Goal: Task Accomplishment & Management: Manage account settings

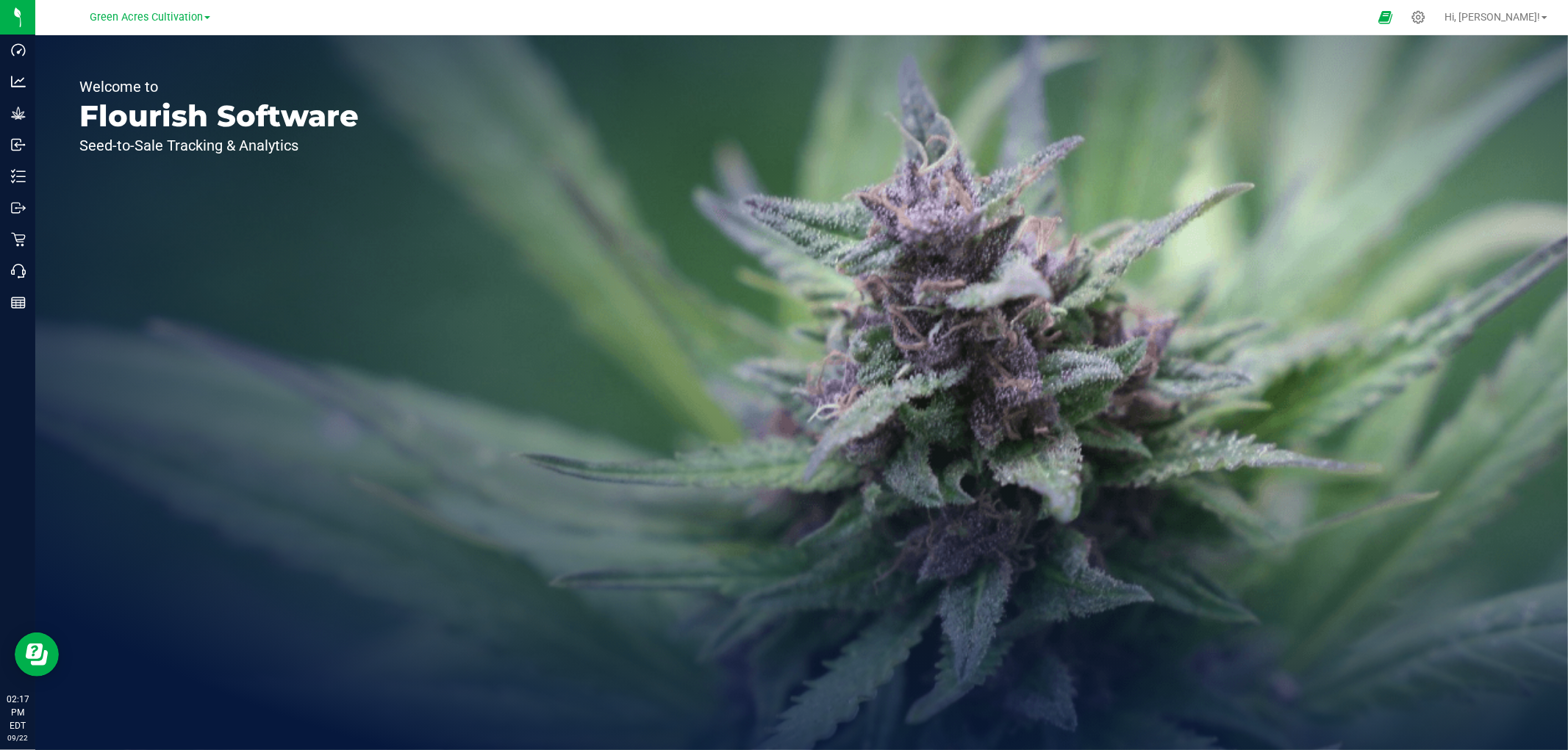
click at [175, 25] on div "Green Acres Cultivation" at bounding box center [150, 17] width 121 height 17
click at [170, 18] on span "Green Acres Cultivation" at bounding box center [147, 17] width 113 height 13
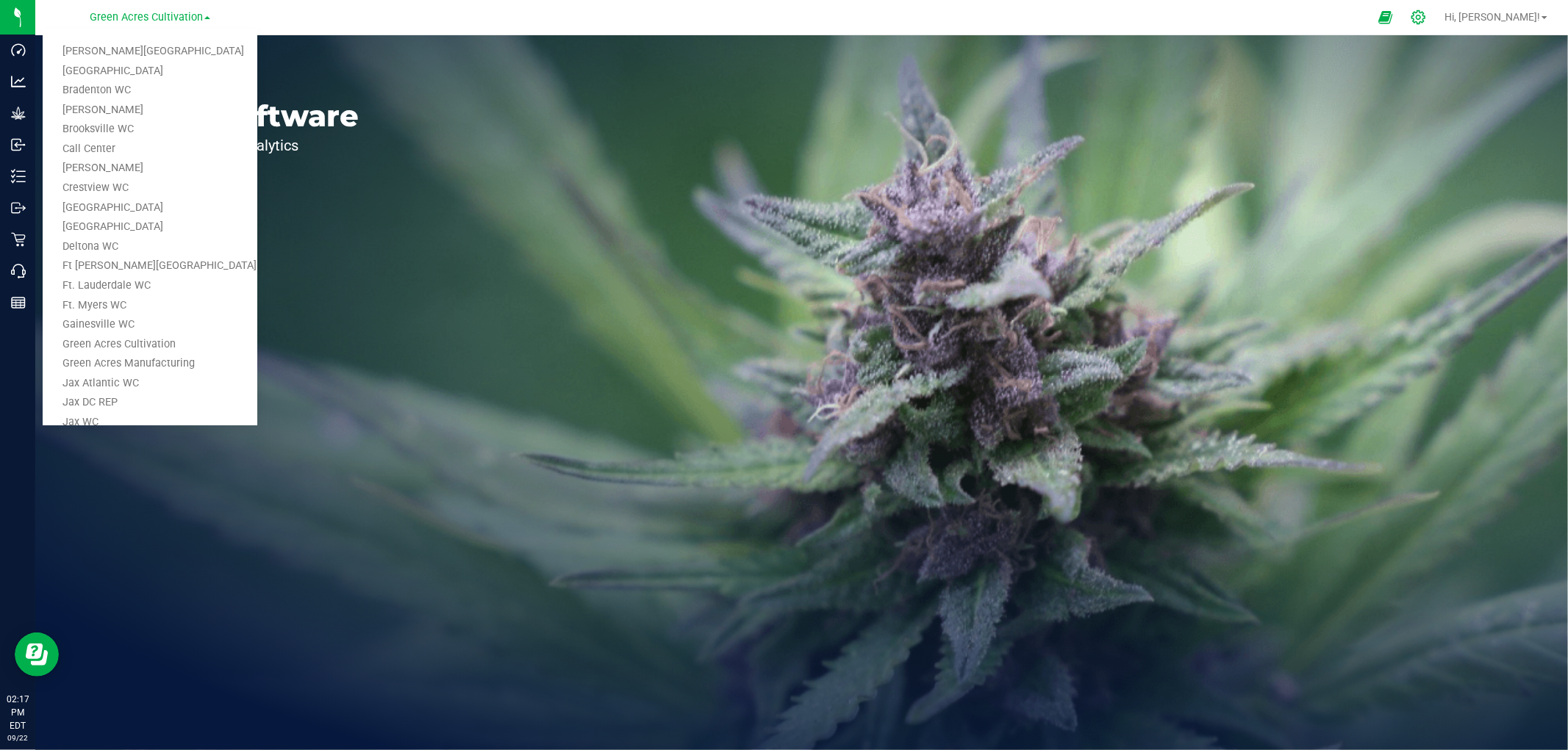
click at [1426, 20] on icon at bounding box center [1418, 17] width 16 height 16
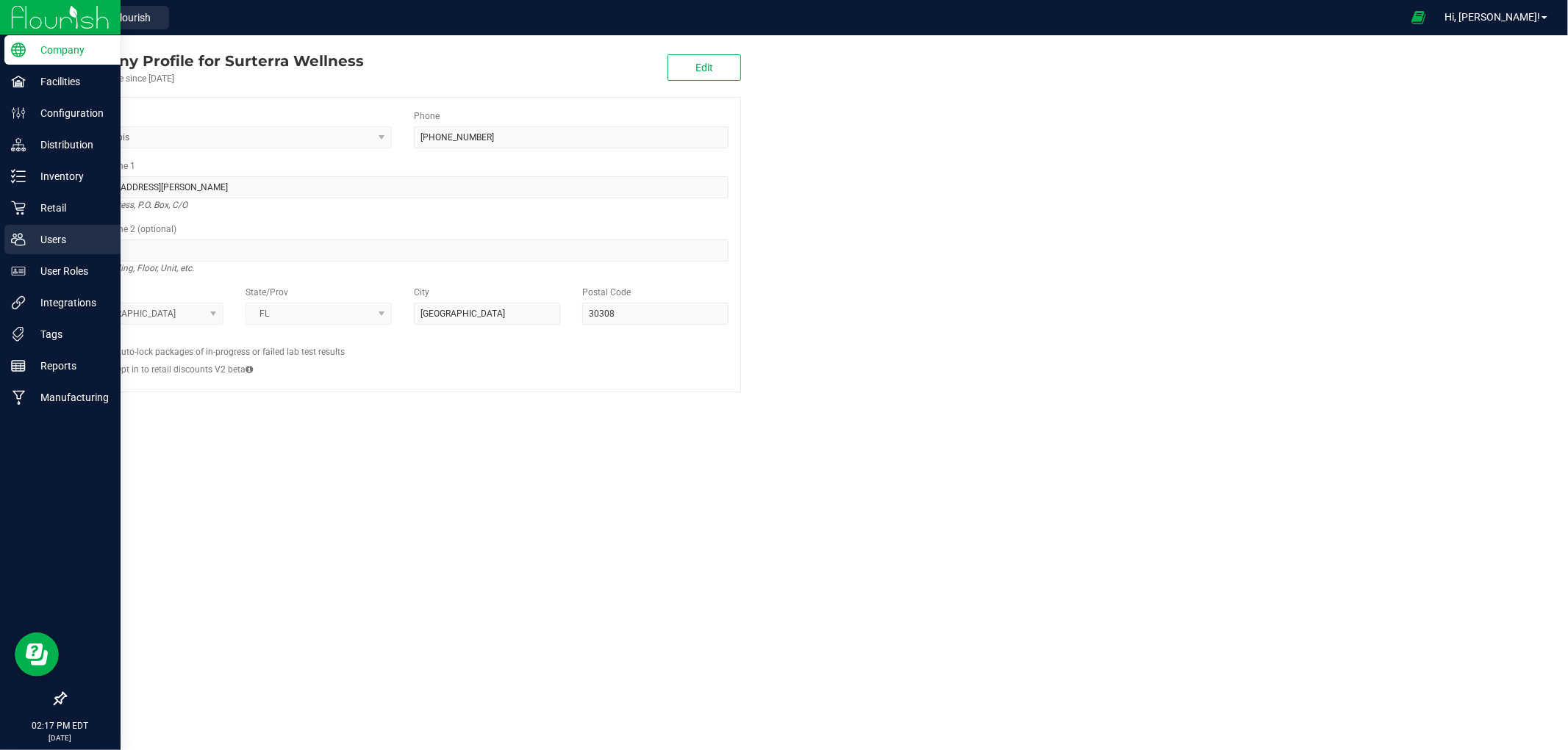
click at [35, 234] on p "Users" at bounding box center [70, 239] width 88 height 17
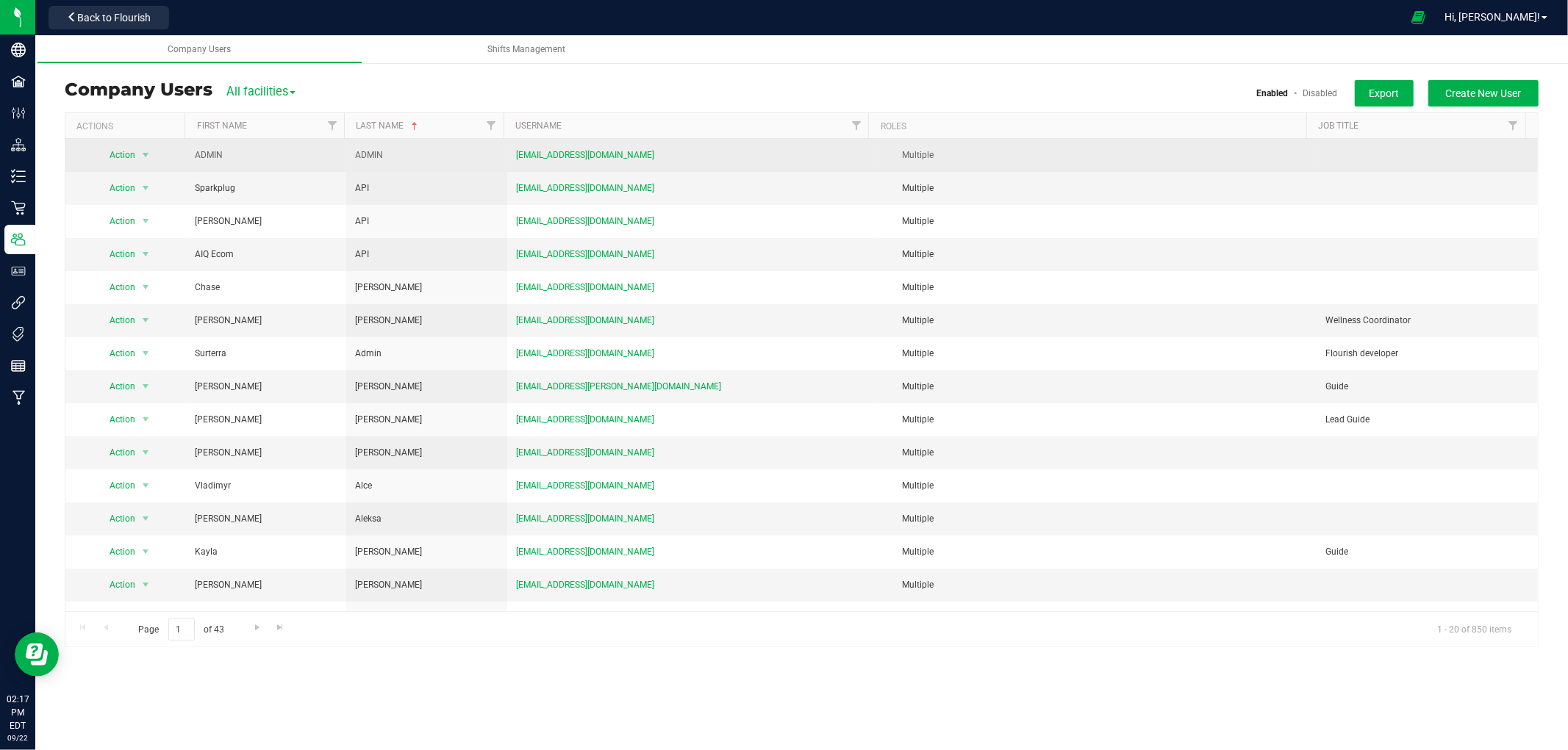
click at [850, 139] on td "[EMAIL_ADDRESS][DOMAIN_NAME]" at bounding box center [691, 155] width 368 height 33
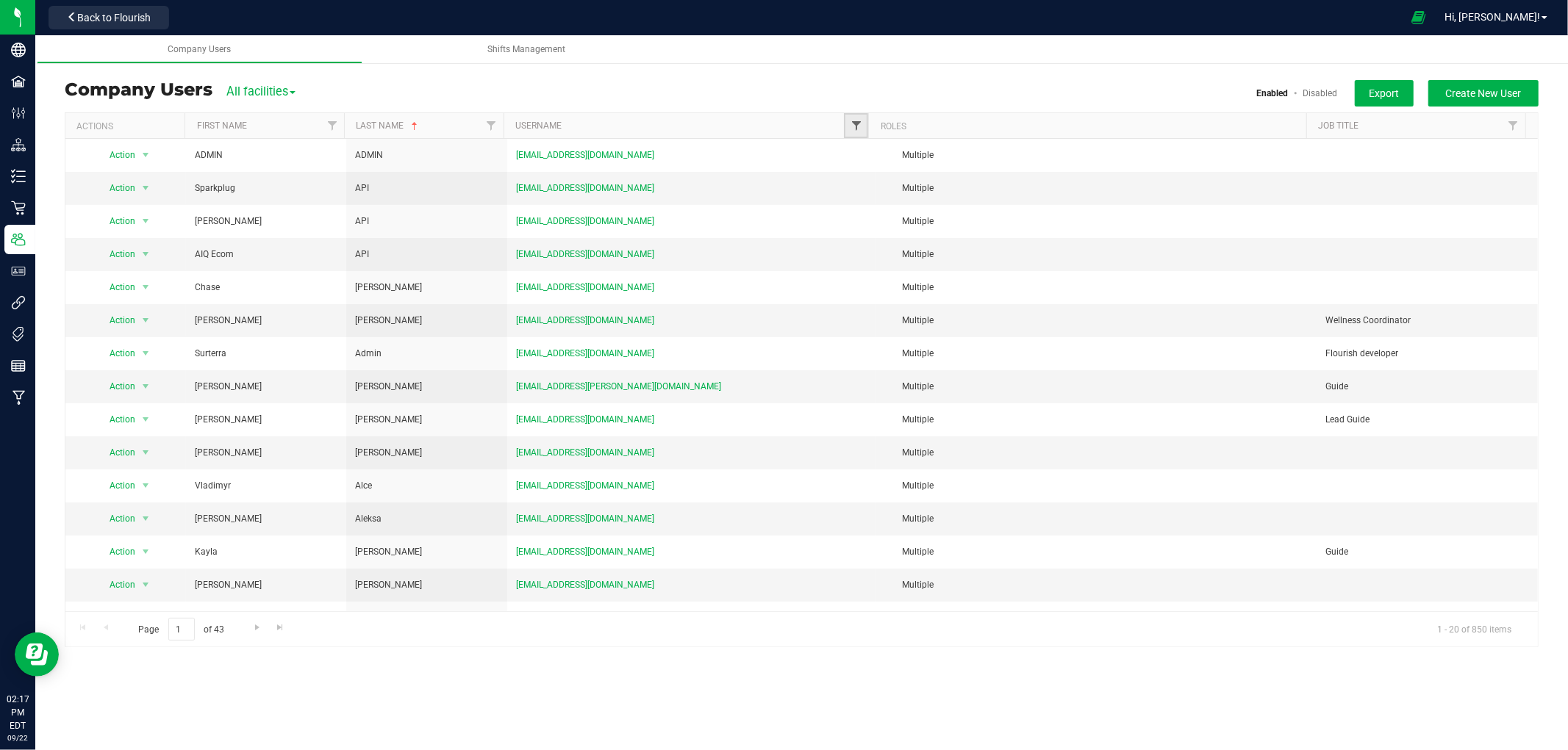
click at [857, 130] on span "Filter" at bounding box center [856, 125] width 12 height 12
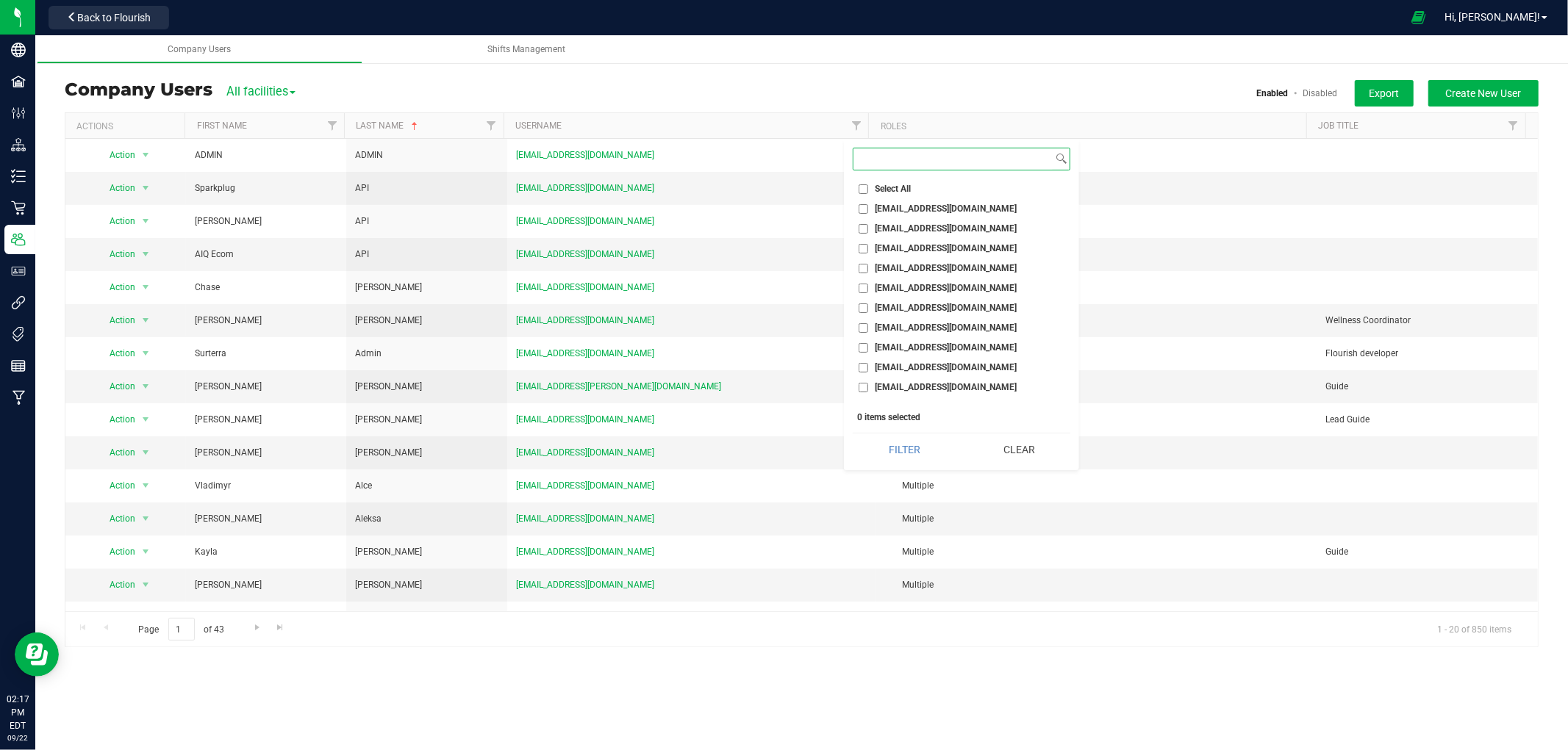
paste input "[EMAIL_ADDRESS][DOMAIN_NAME]"
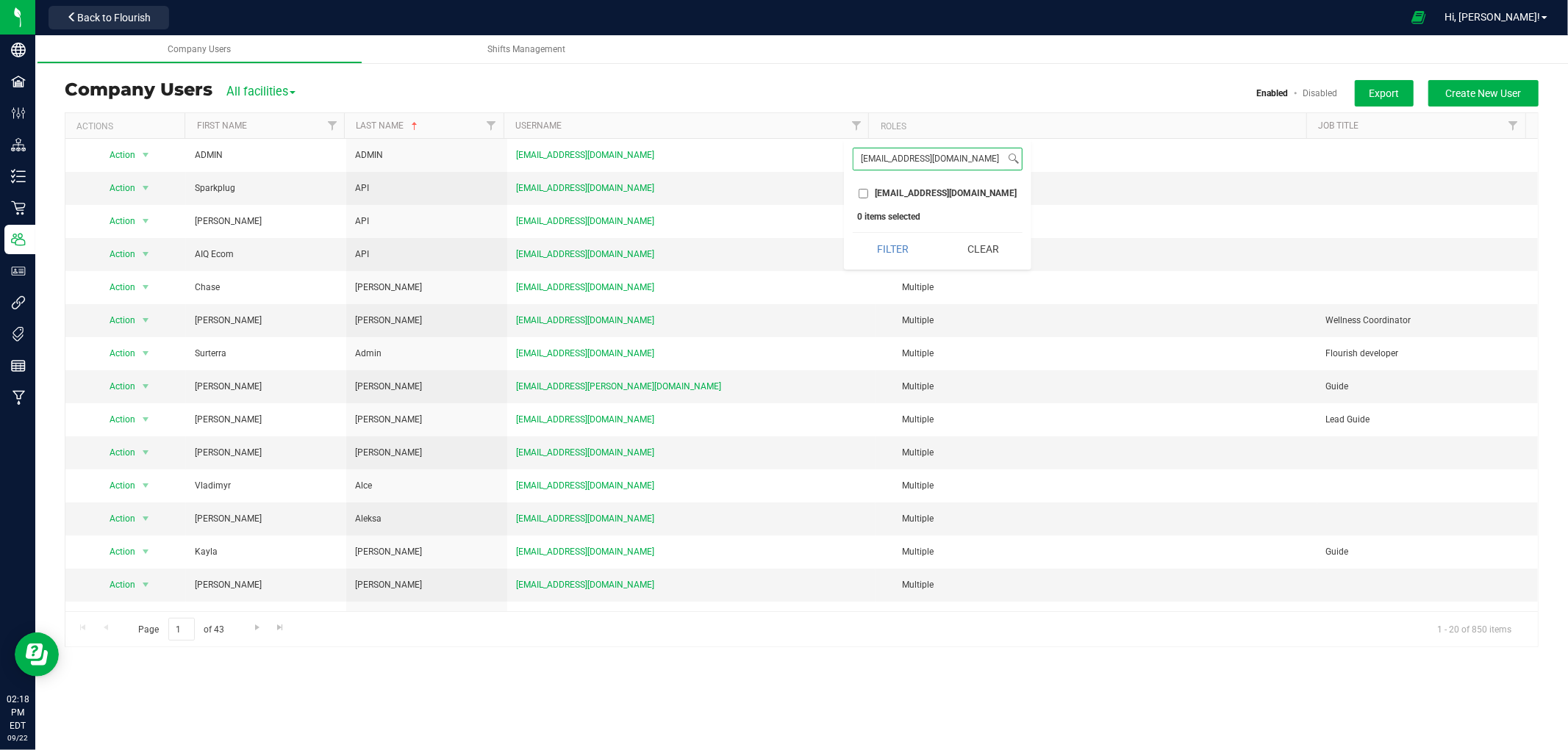
type input "[EMAIL_ADDRESS][DOMAIN_NAME]"
click at [862, 191] on input "[EMAIL_ADDRESS][DOMAIN_NAME]" at bounding box center [864, 194] width 9 height 9
checkbox input "true"
click at [899, 254] on button "Filter" at bounding box center [892, 249] width 80 height 32
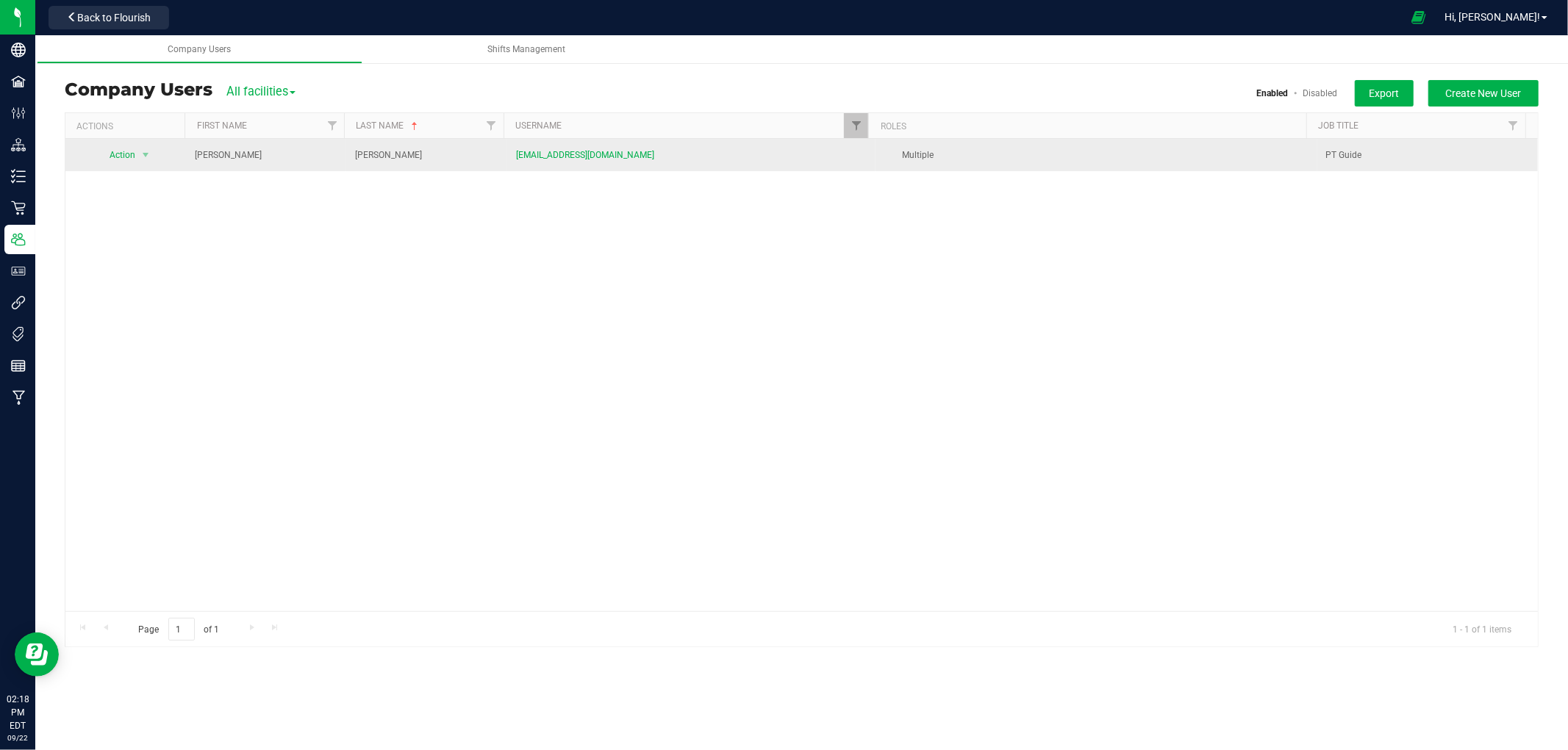
click at [137, 162] on span "select" at bounding box center [146, 155] width 18 height 20
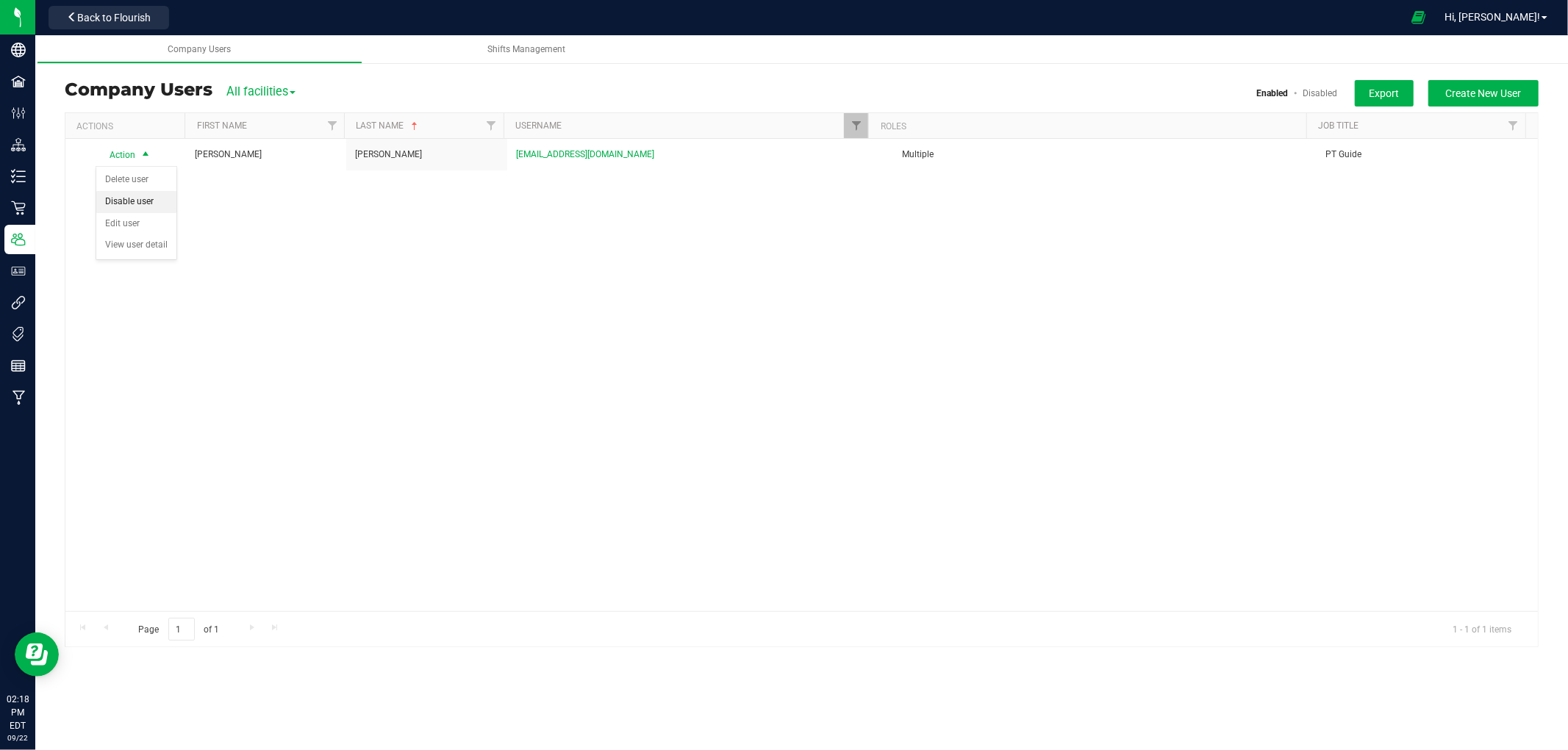
click at [129, 203] on li "Disable user" at bounding box center [136, 202] width 80 height 22
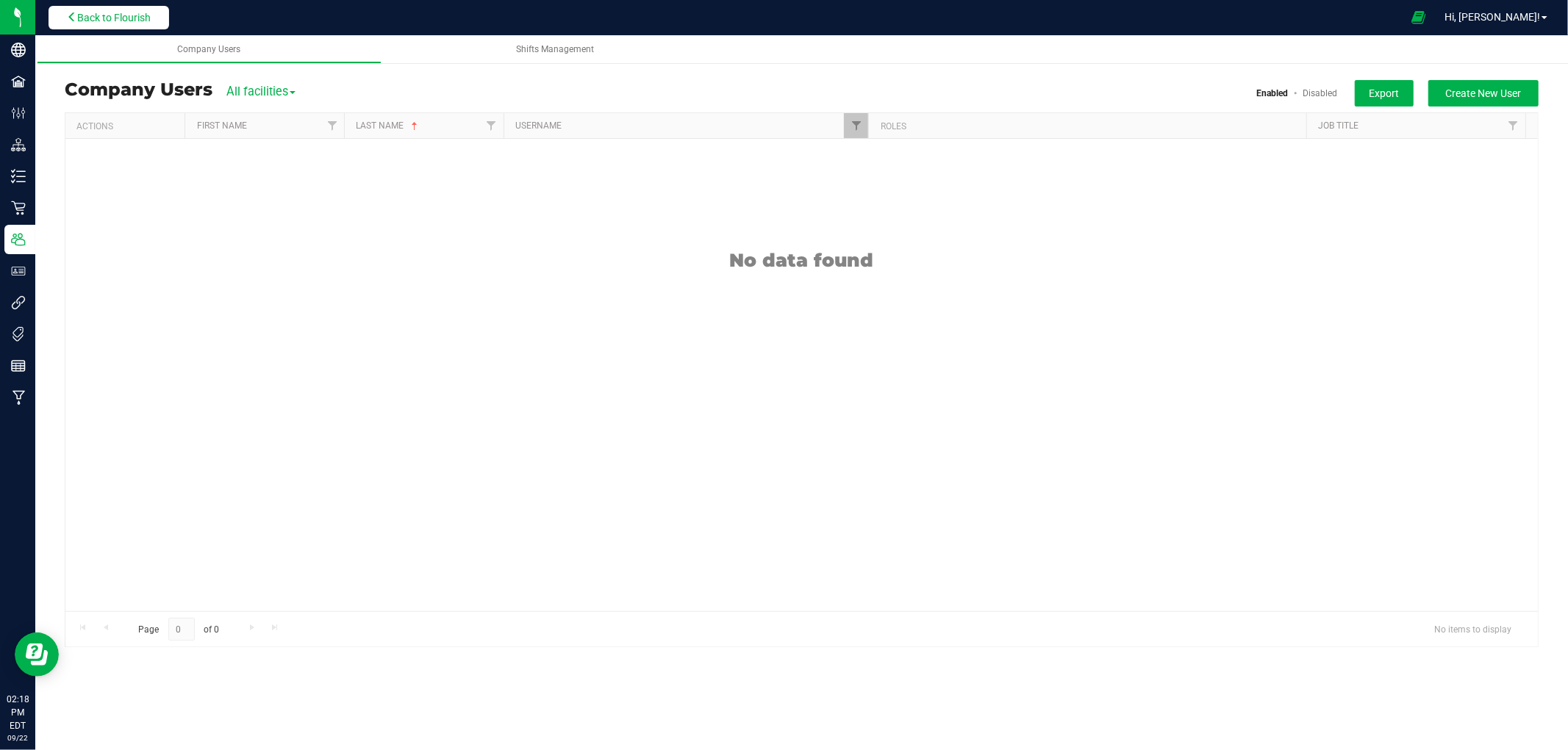
click at [101, 18] on span "Back to Flourish" at bounding box center [113, 17] width 73 height 12
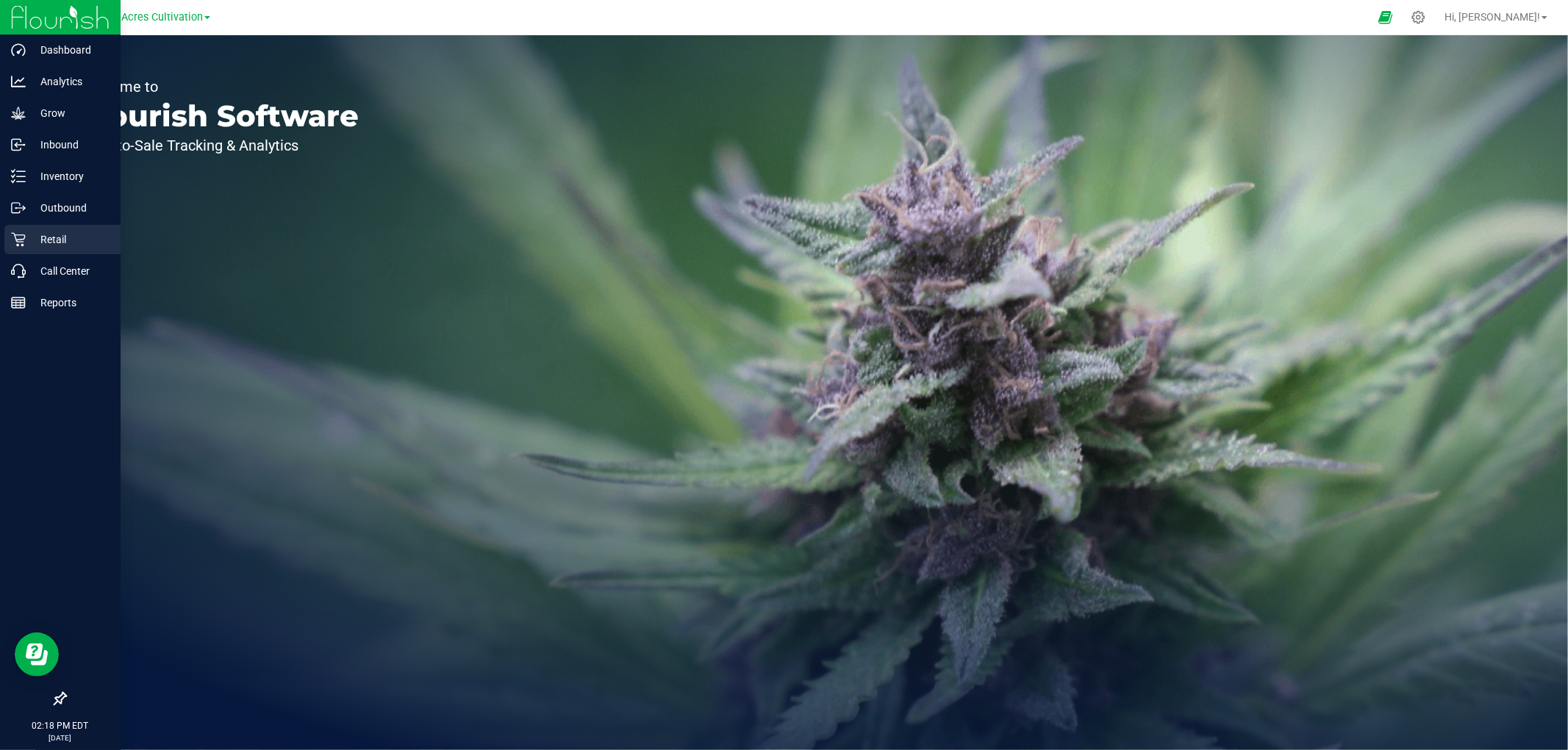
click at [61, 236] on p "Retail" at bounding box center [70, 239] width 88 height 17
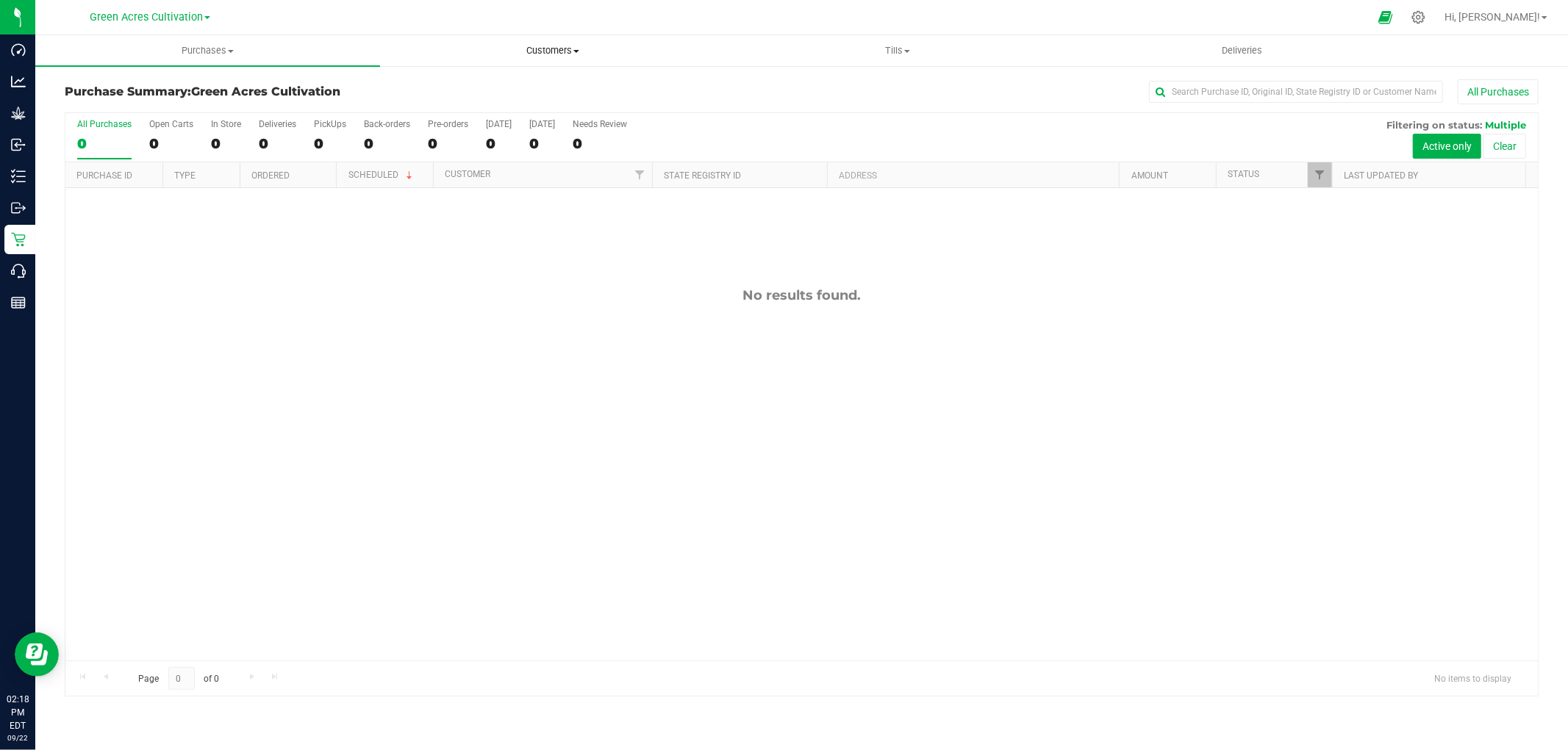
click at [566, 54] on span "Customers" at bounding box center [552, 50] width 344 height 13
click at [451, 89] on span "All customers" at bounding box center [433, 88] width 106 height 13
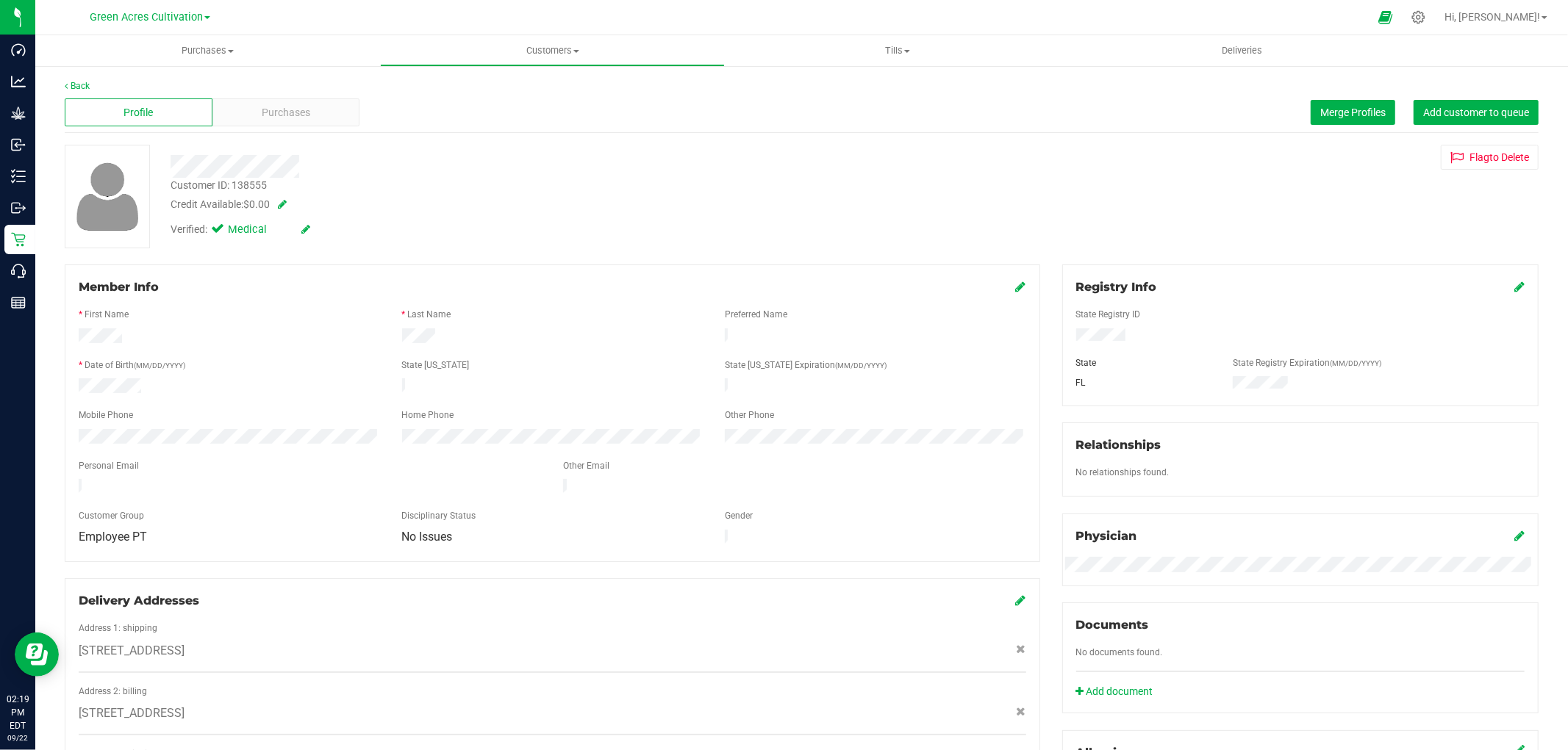
click at [1016, 287] on icon at bounding box center [1020, 286] width 10 height 12
click at [299, 557] on span "Employee PT" at bounding box center [220, 548] width 281 height 20
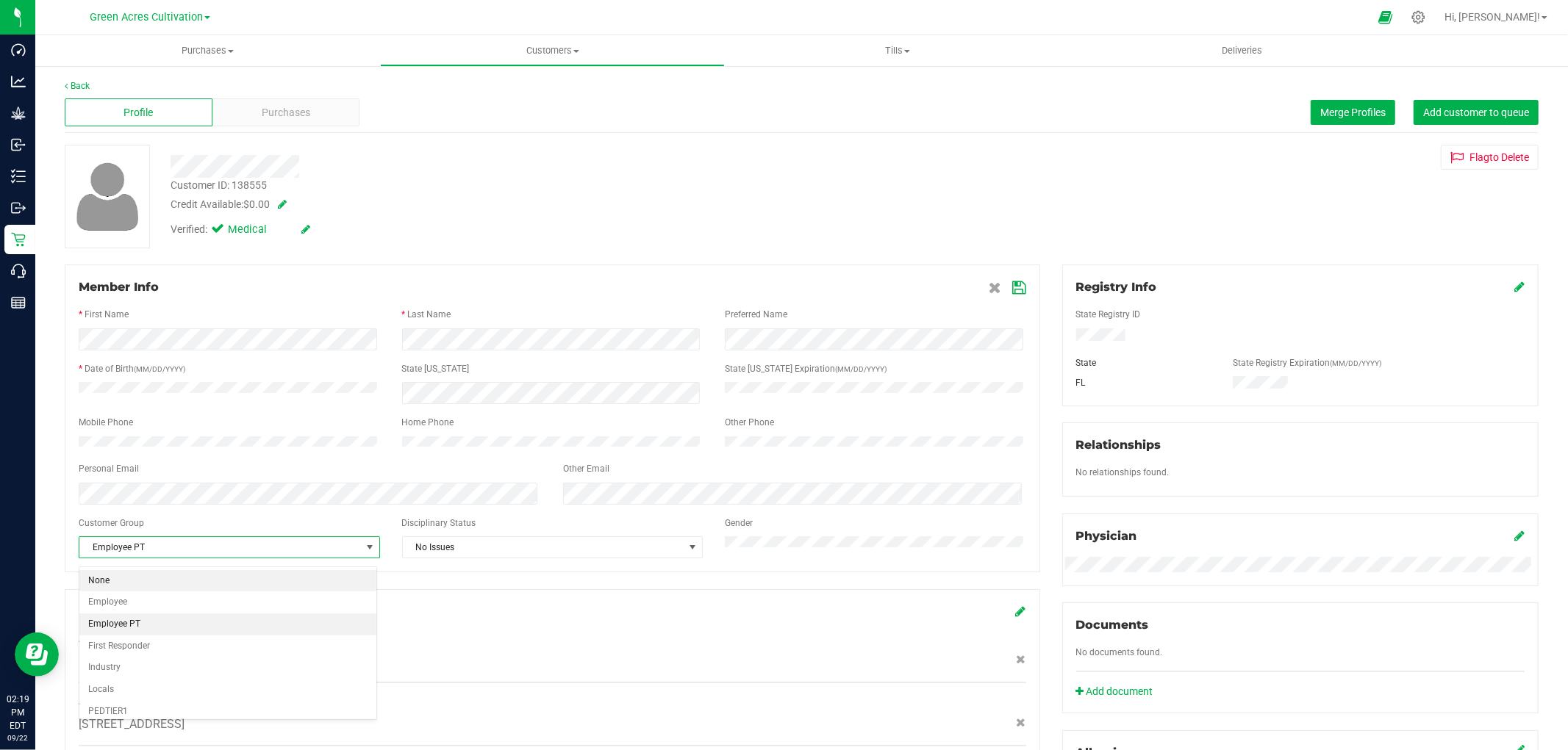
click at [128, 578] on li "None" at bounding box center [228, 581] width 297 height 22
click at [1013, 284] on icon at bounding box center [1020, 288] width 13 height 12
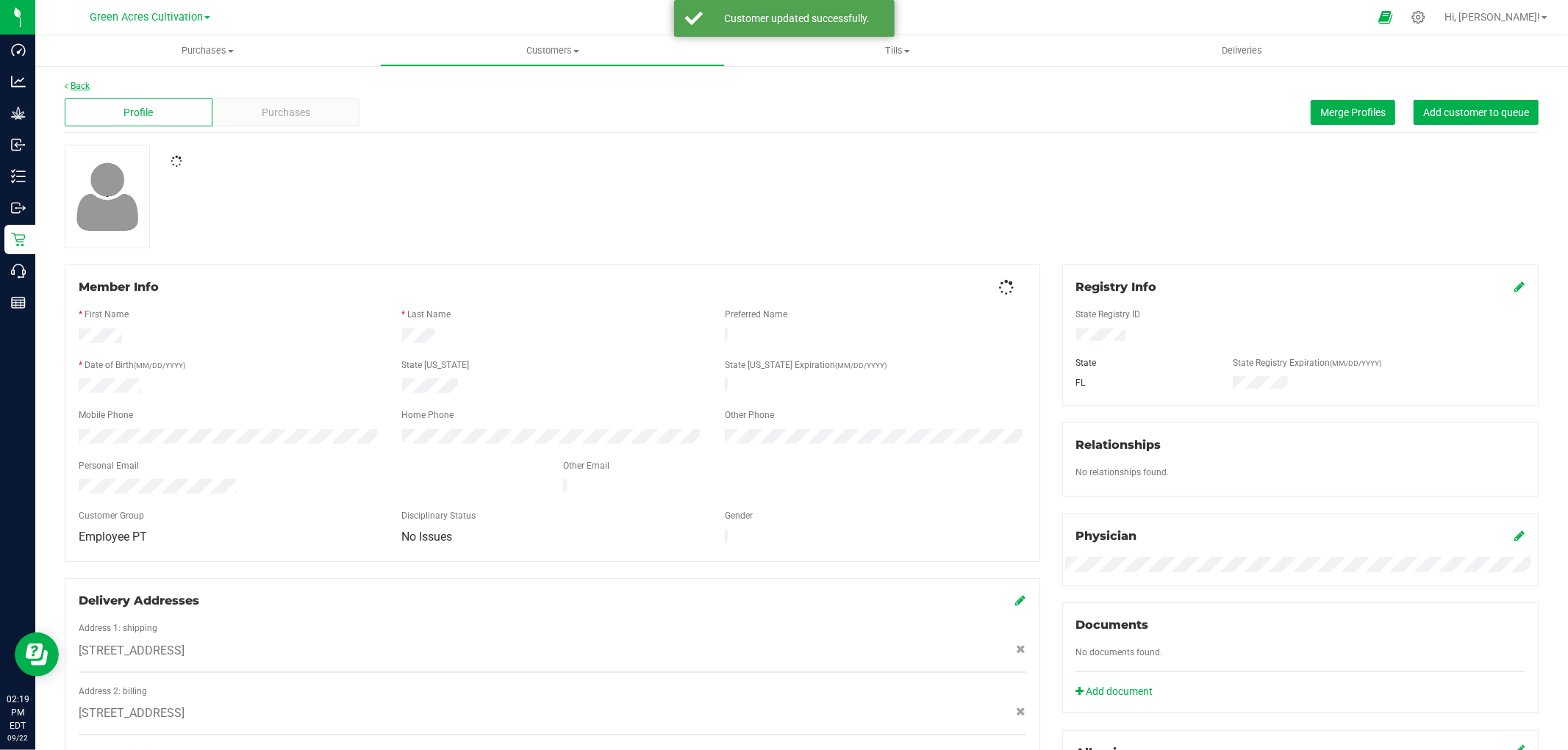
click at [81, 85] on link "Back" at bounding box center [77, 86] width 25 height 10
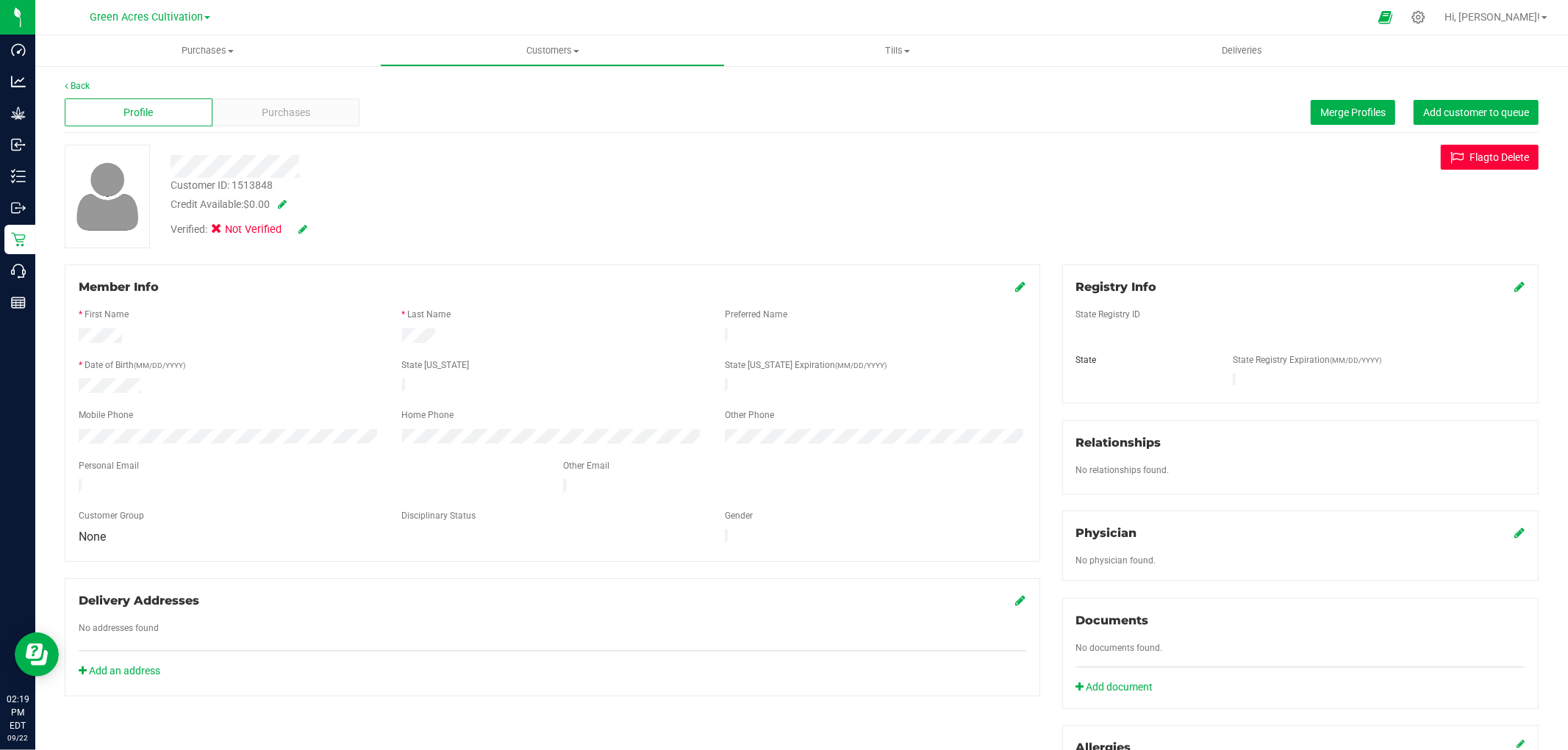
click at [1471, 162] on button "Flag to [GEOGRAPHIC_DATA]" at bounding box center [1489, 158] width 98 height 25
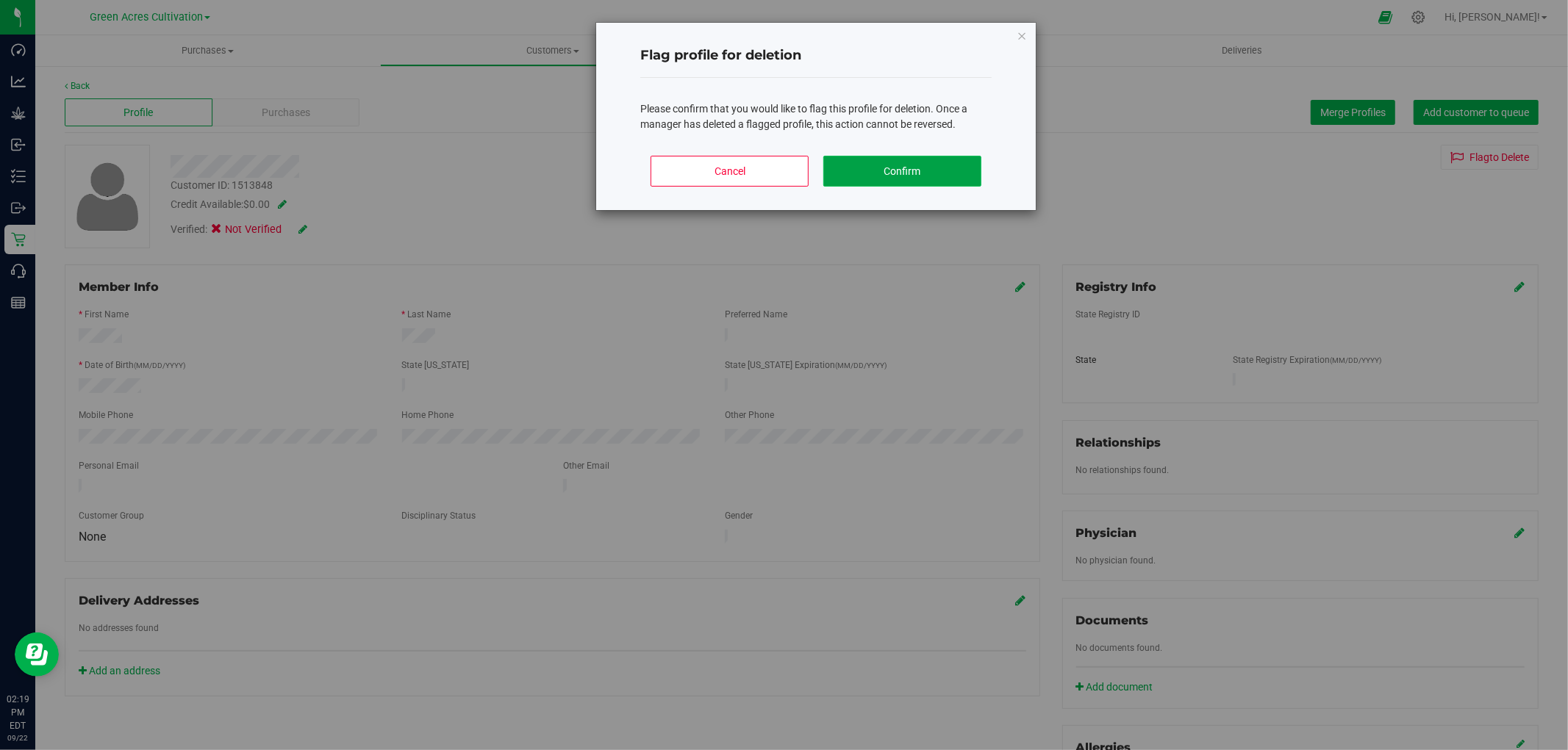
click at [946, 158] on button "Confirm" at bounding box center [902, 171] width 158 height 31
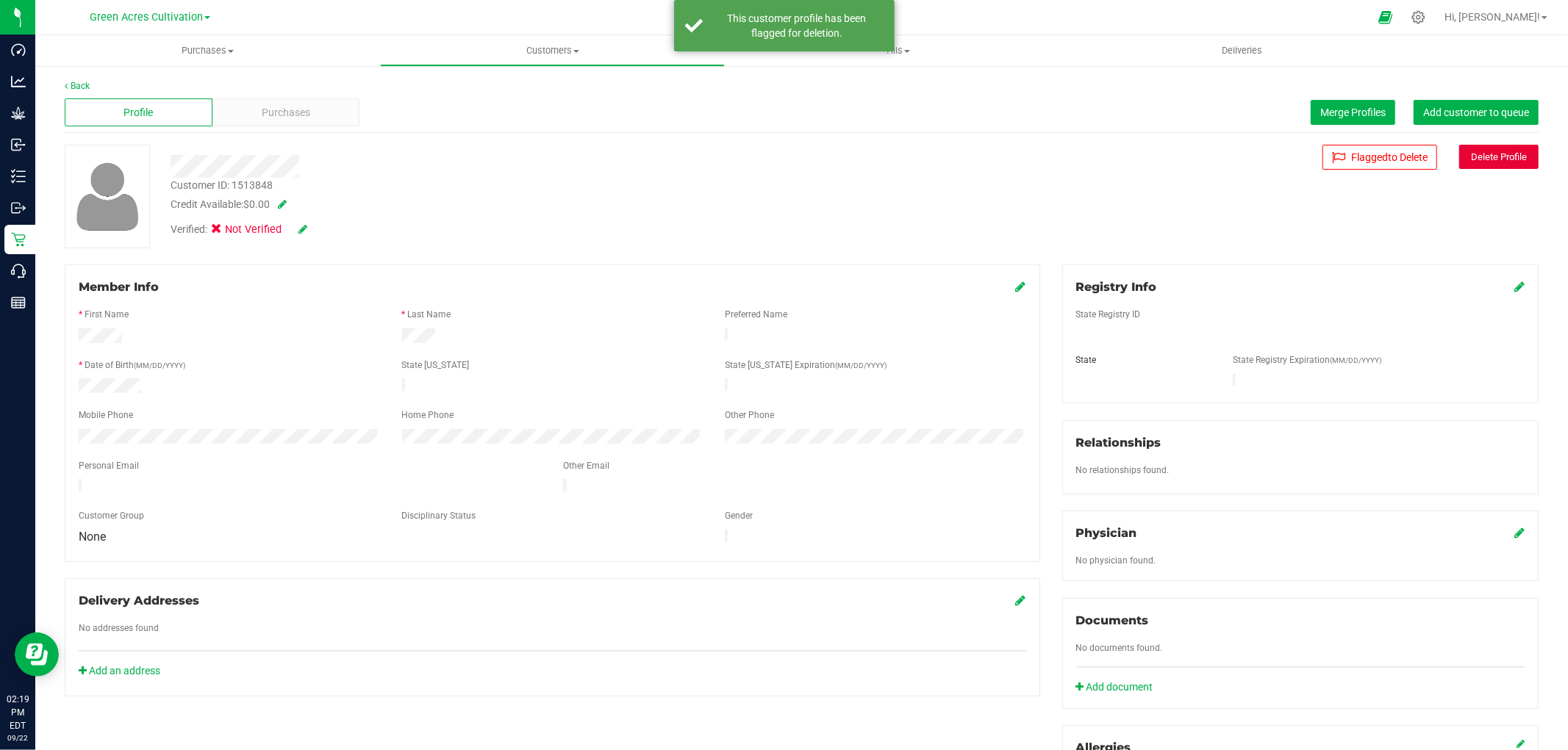
click at [1482, 163] on button "Delete Profile" at bounding box center [1499, 157] width 80 height 24
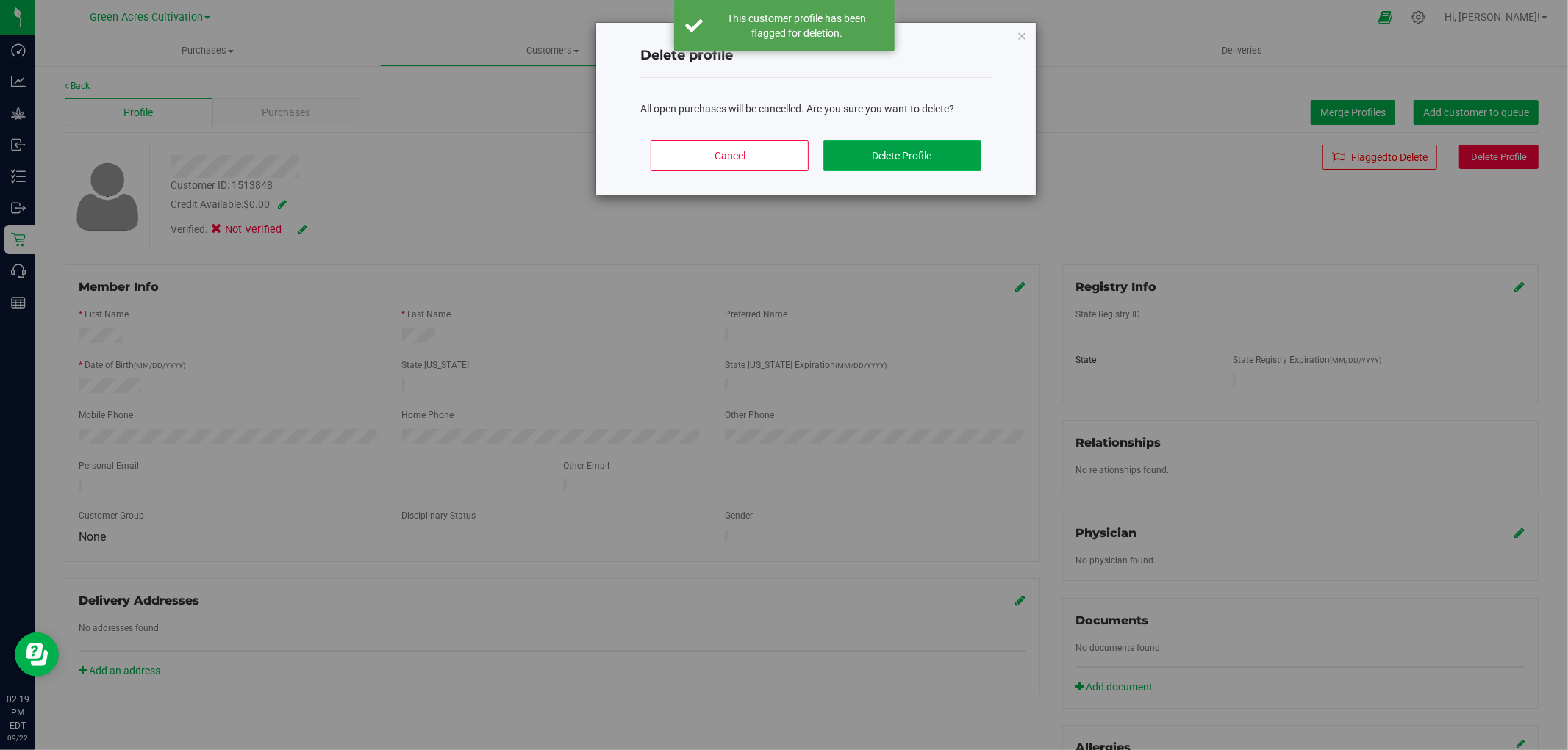
click at [976, 167] on button "Delete Profile" at bounding box center [902, 155] width 158 height 31
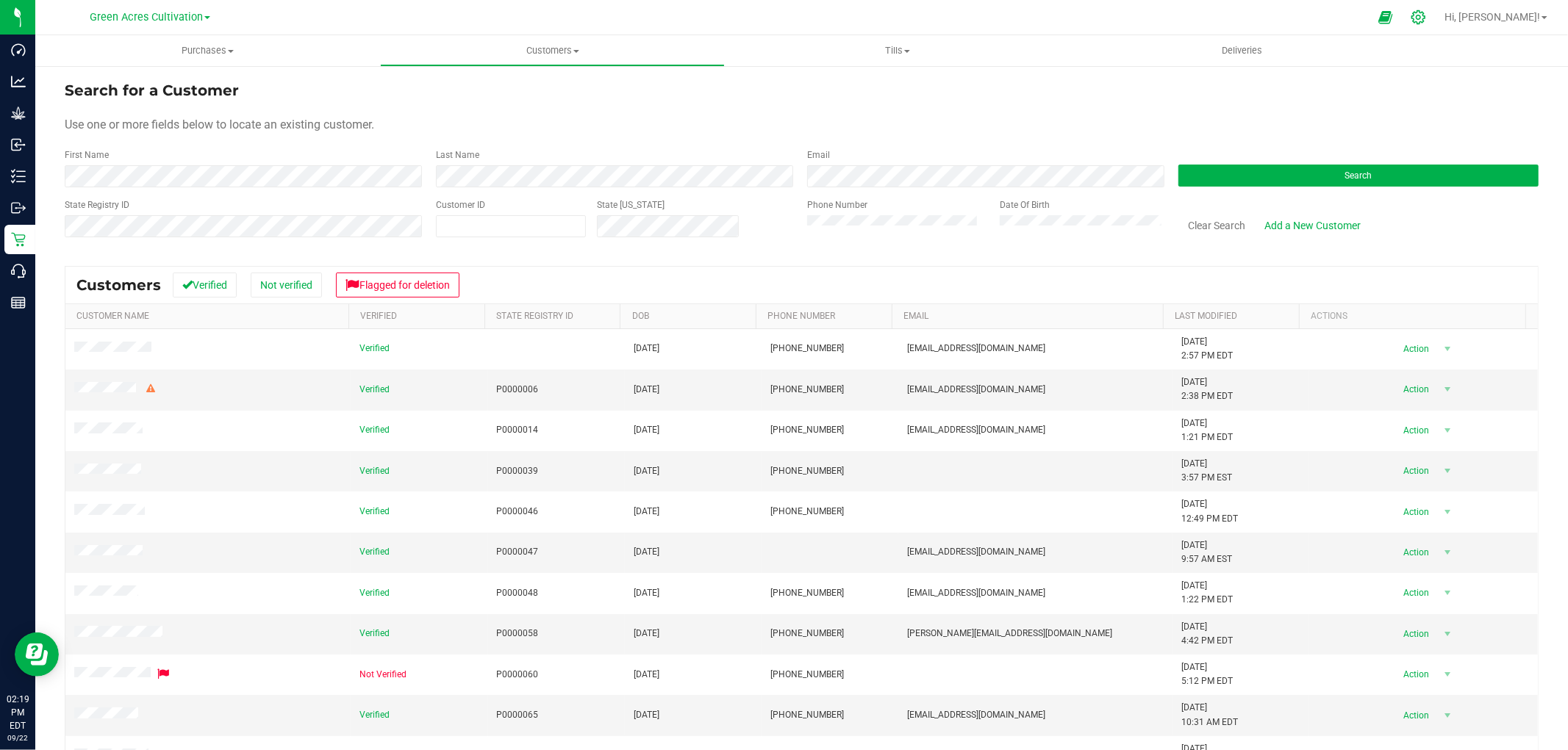
click at [1426, 20] on icon at bounding box center [1418, 17] width 16 height 16
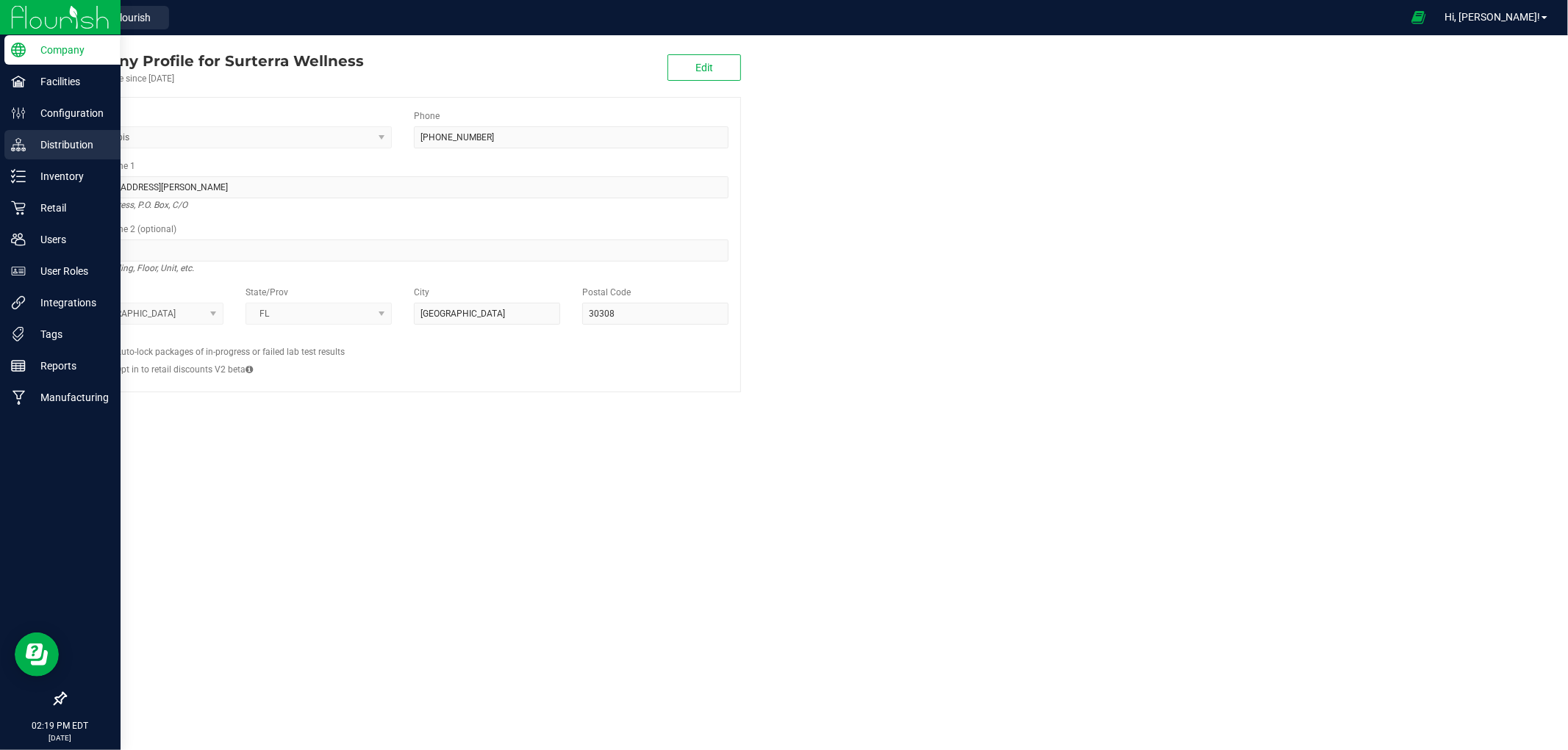
click at [50, 155] on div "Distribution" at bounding box center [62, 144] width 116 height 29
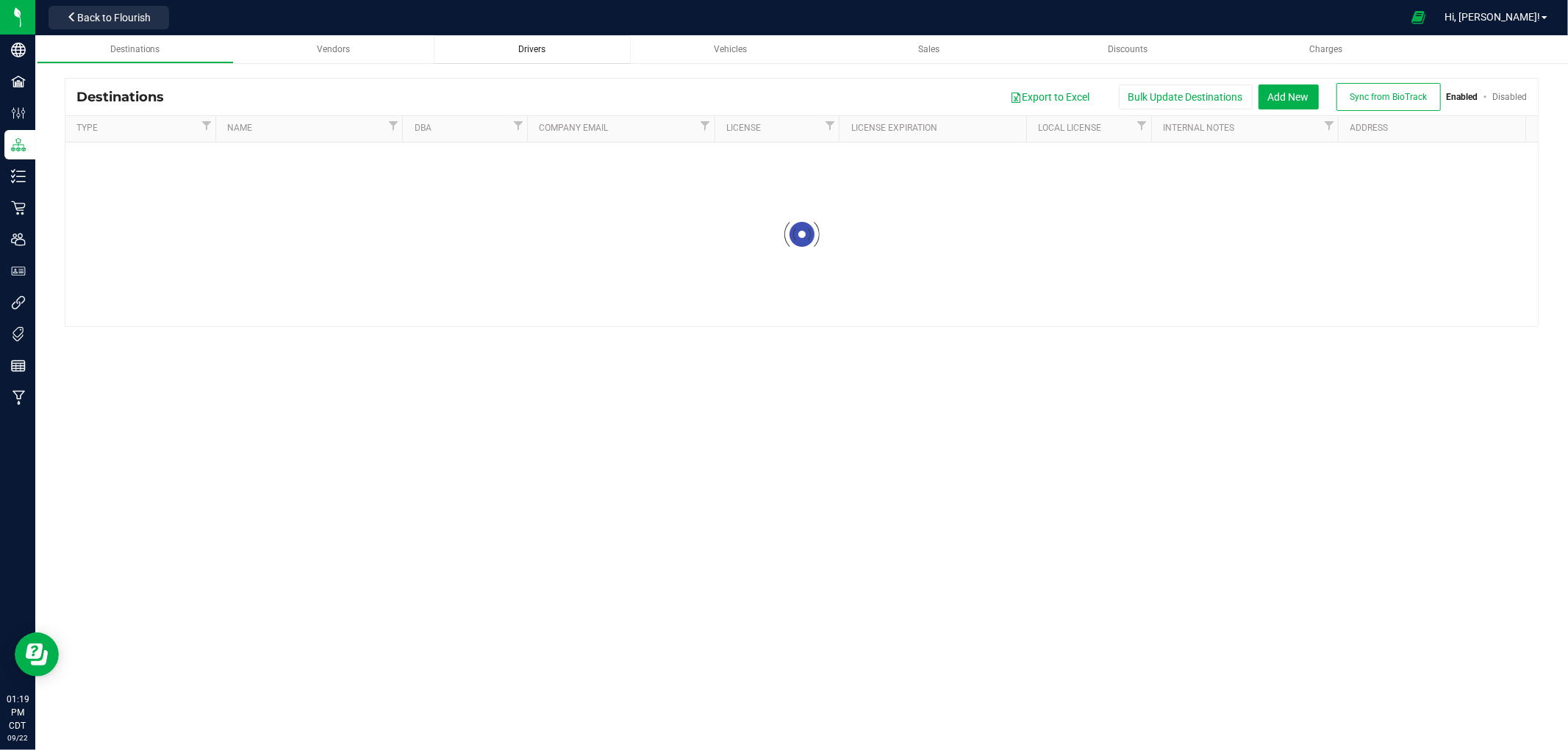
click at [527, 47] on span "Drivers" at bounding box center [532, 49] width 28 height 10
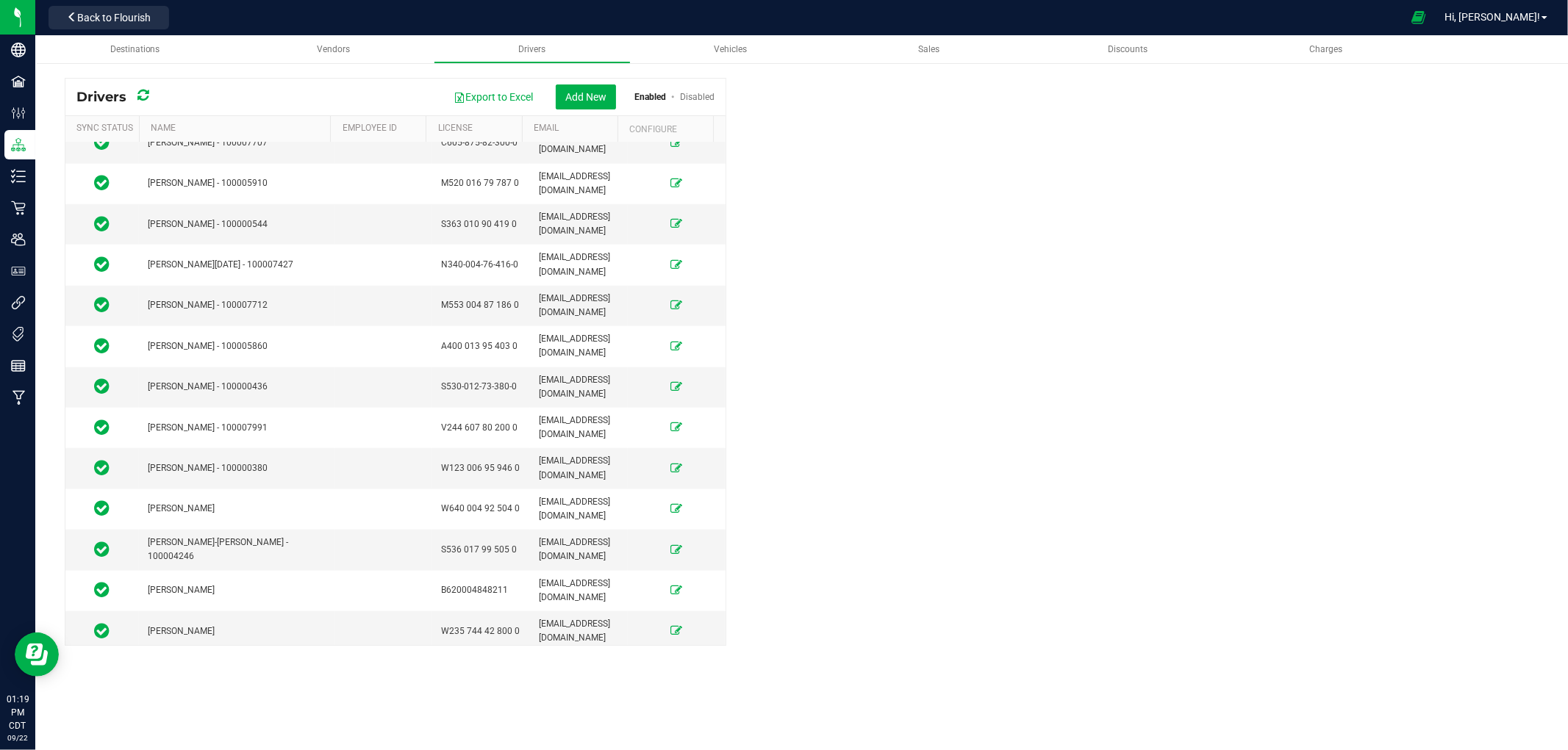
scroll to position [1148, 0]
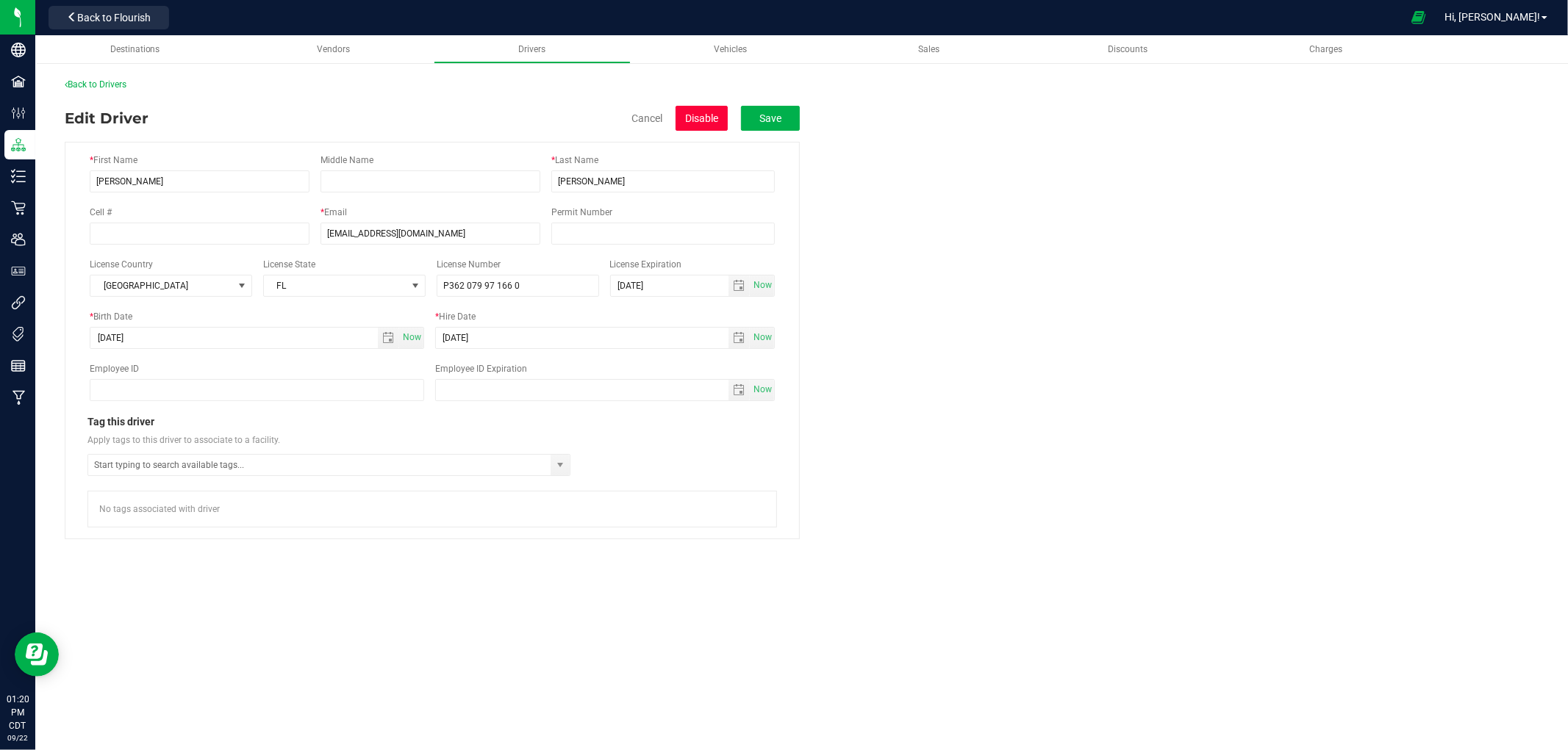
click at [691, 106] on button "Disable" at bounding box center [701, 118] width 52 height 25
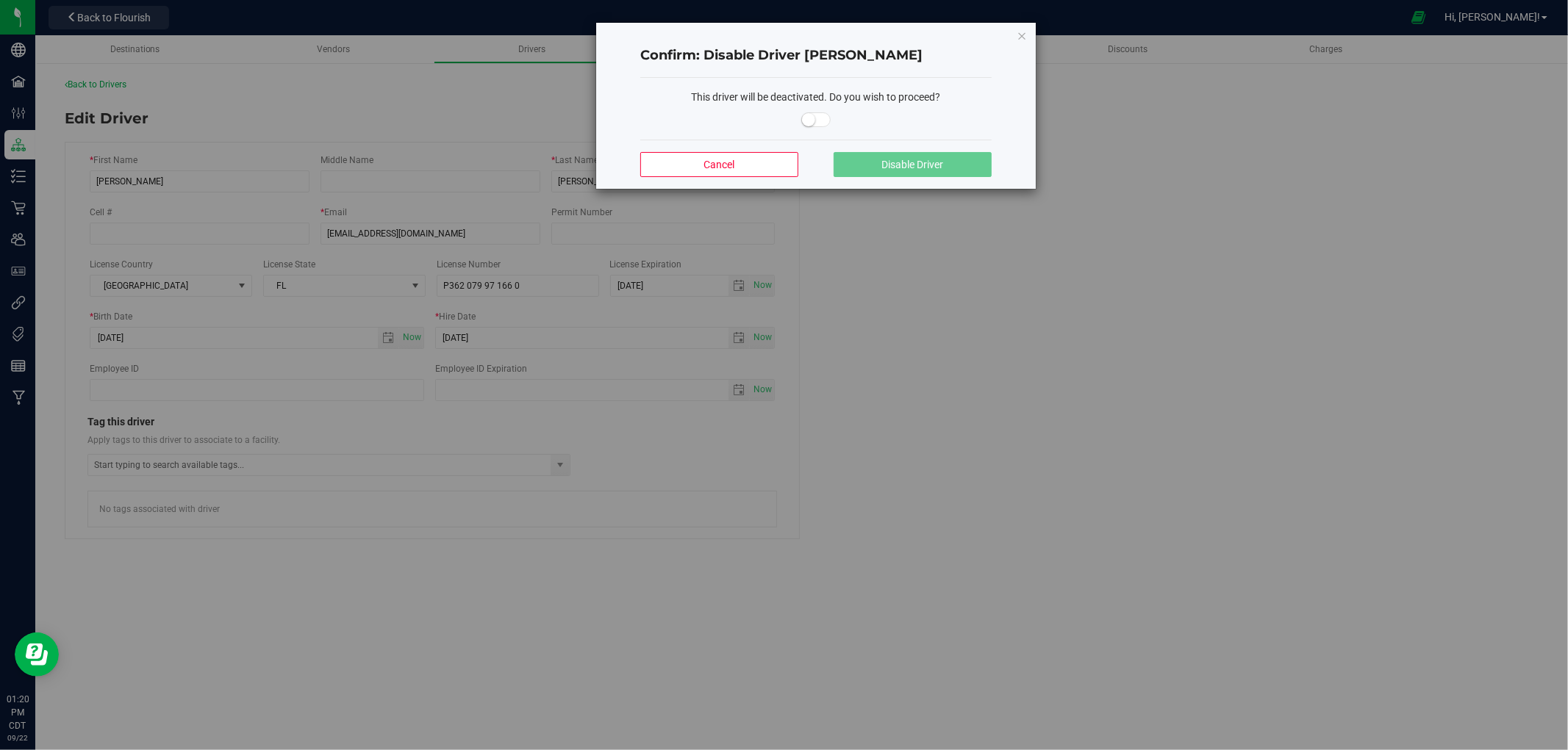
click at [814, 118] on small at bounding box center [808, 120] width 13 height 13
click at [892, 164] on span "Disable Driver" at bounding box center [912, 165] width 61 height 12
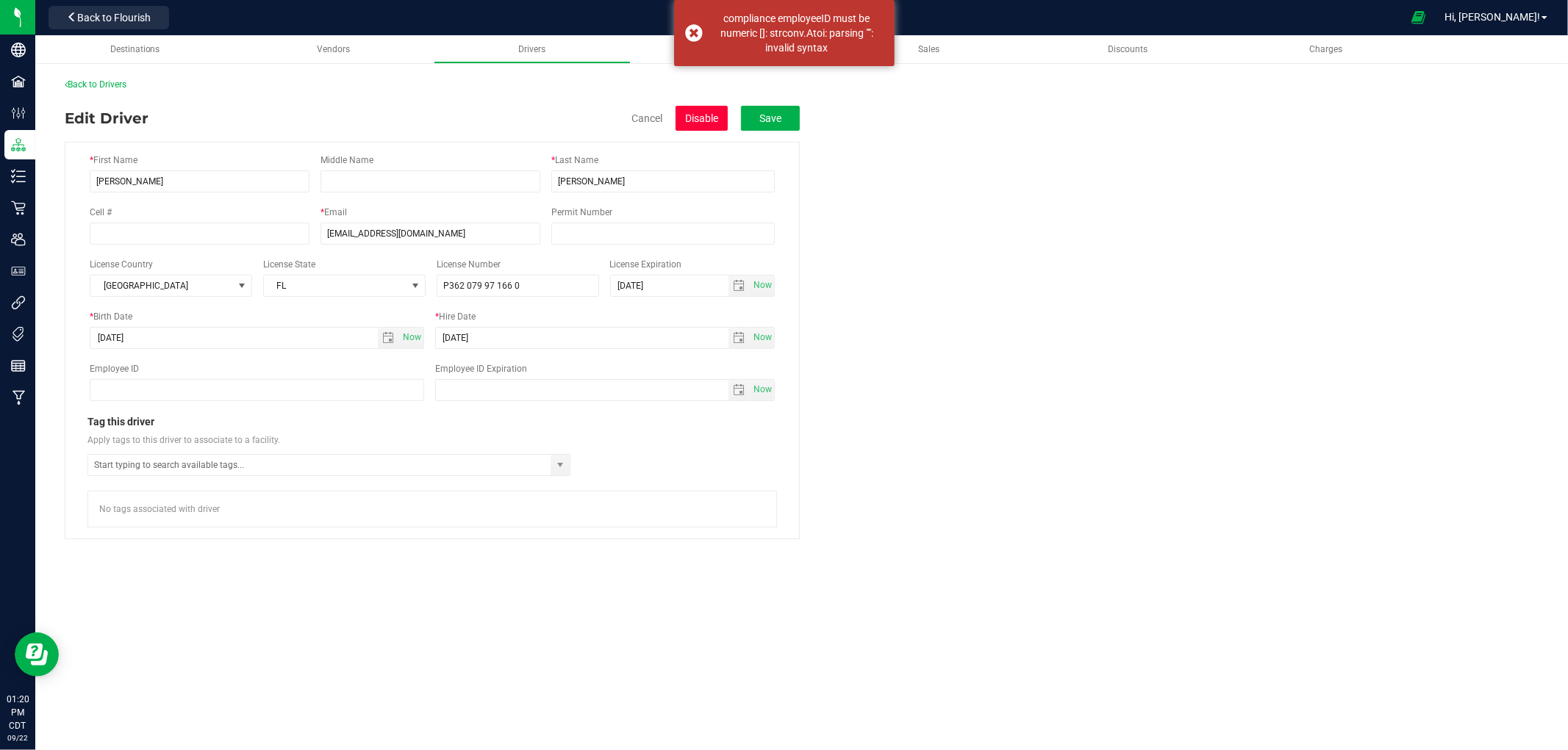
click at [698, 126] on button "Disable" at bounding box center [701, 118] width 52 height 25
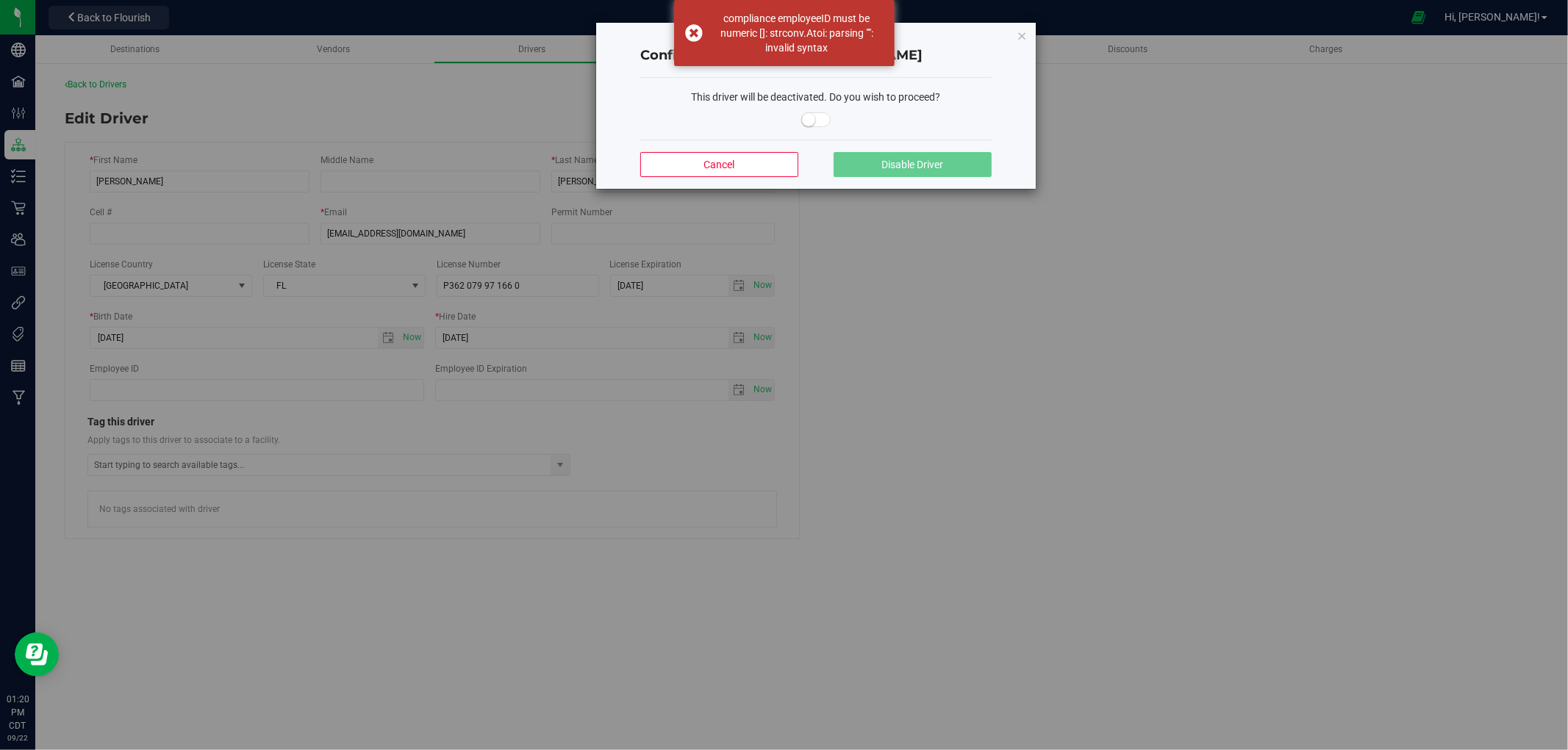
click at [816, 110] on span at bounding box center [816, 116] width 351 height 23
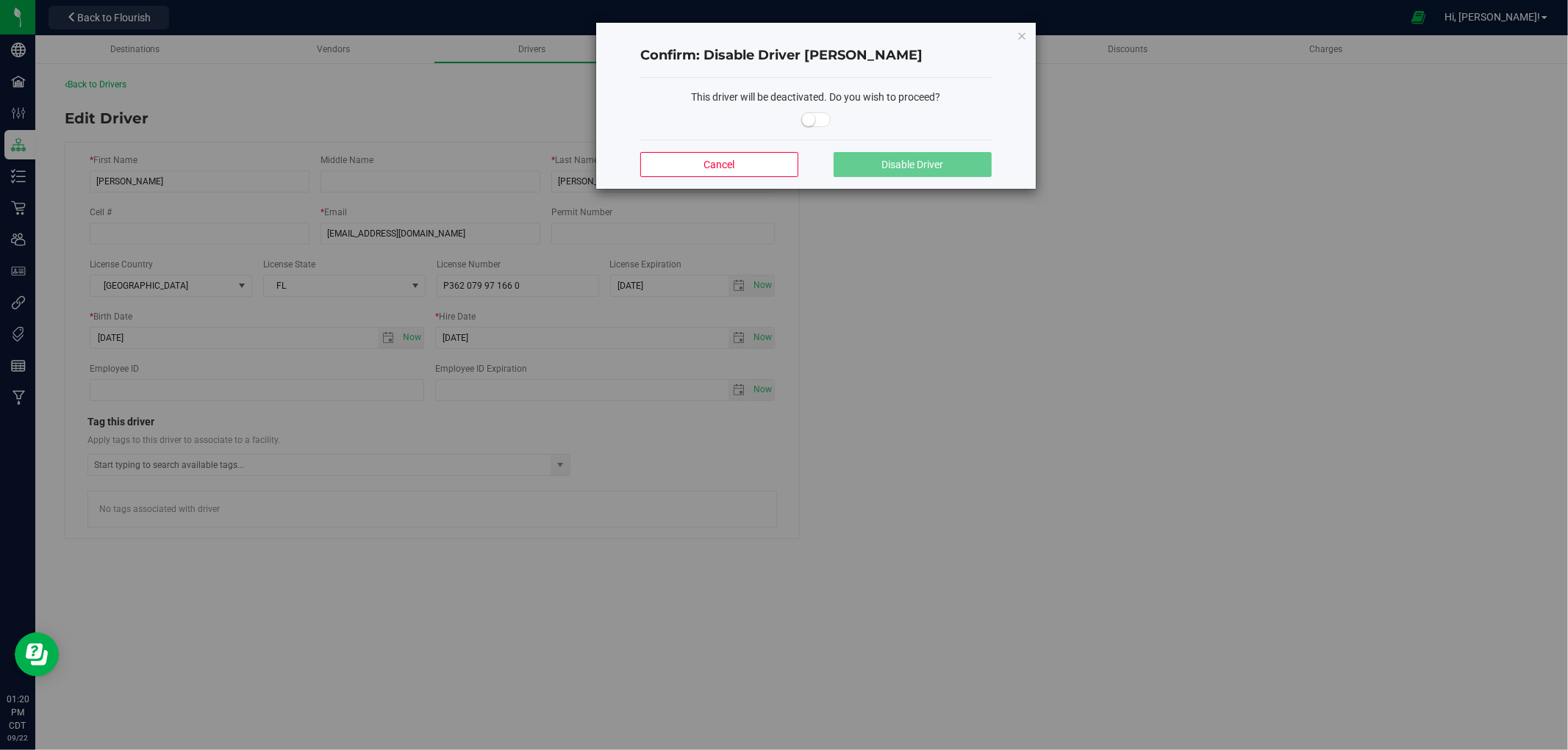
click at [816, 117] on span at bounding box center [816, 120] width 29 height 15
click at [863, 166] on button "Disable Driver" at bounding box center [912, 165] width 158 height 25
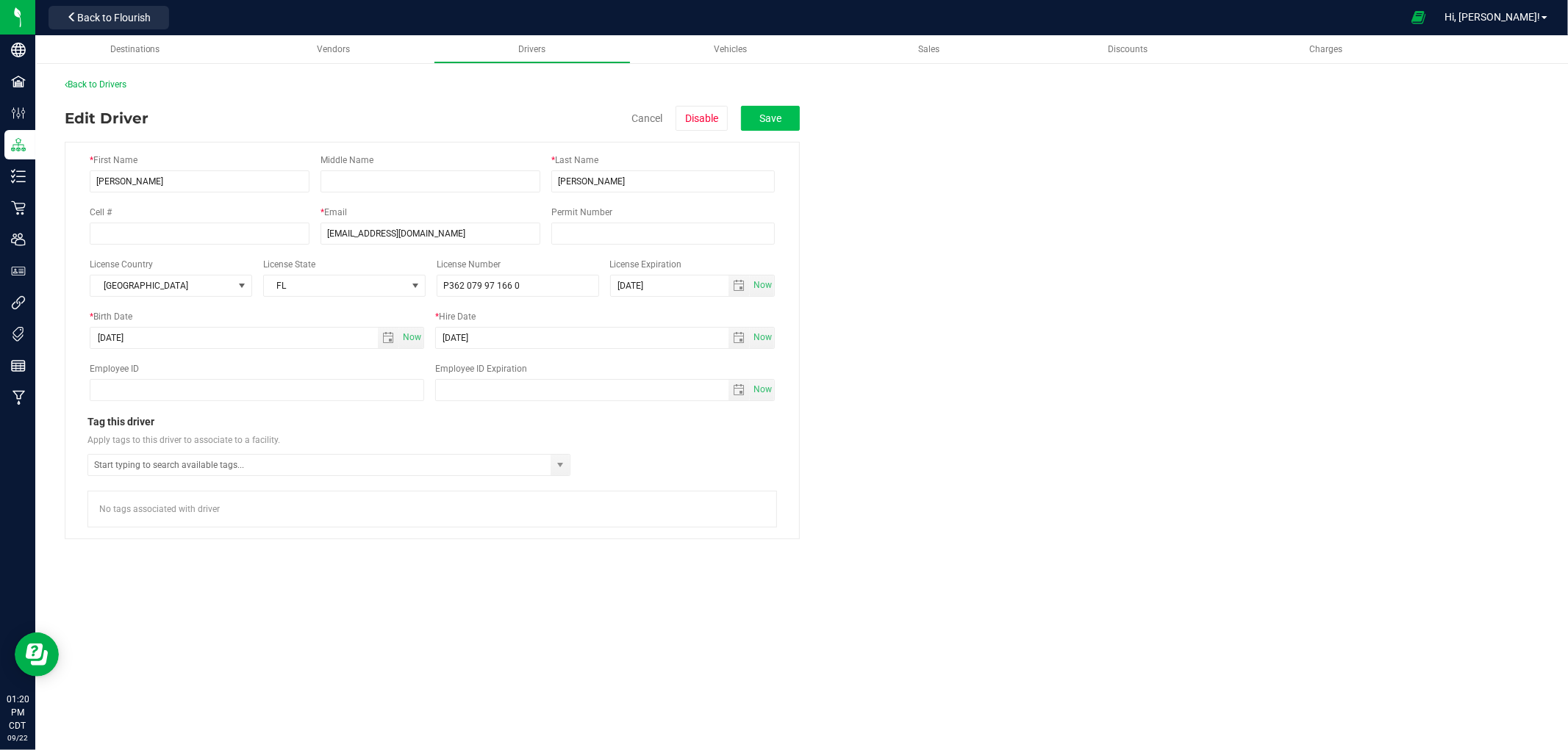
click at [794, 114] on button "Save" at bounding box center [770, 118] width 59 height 25
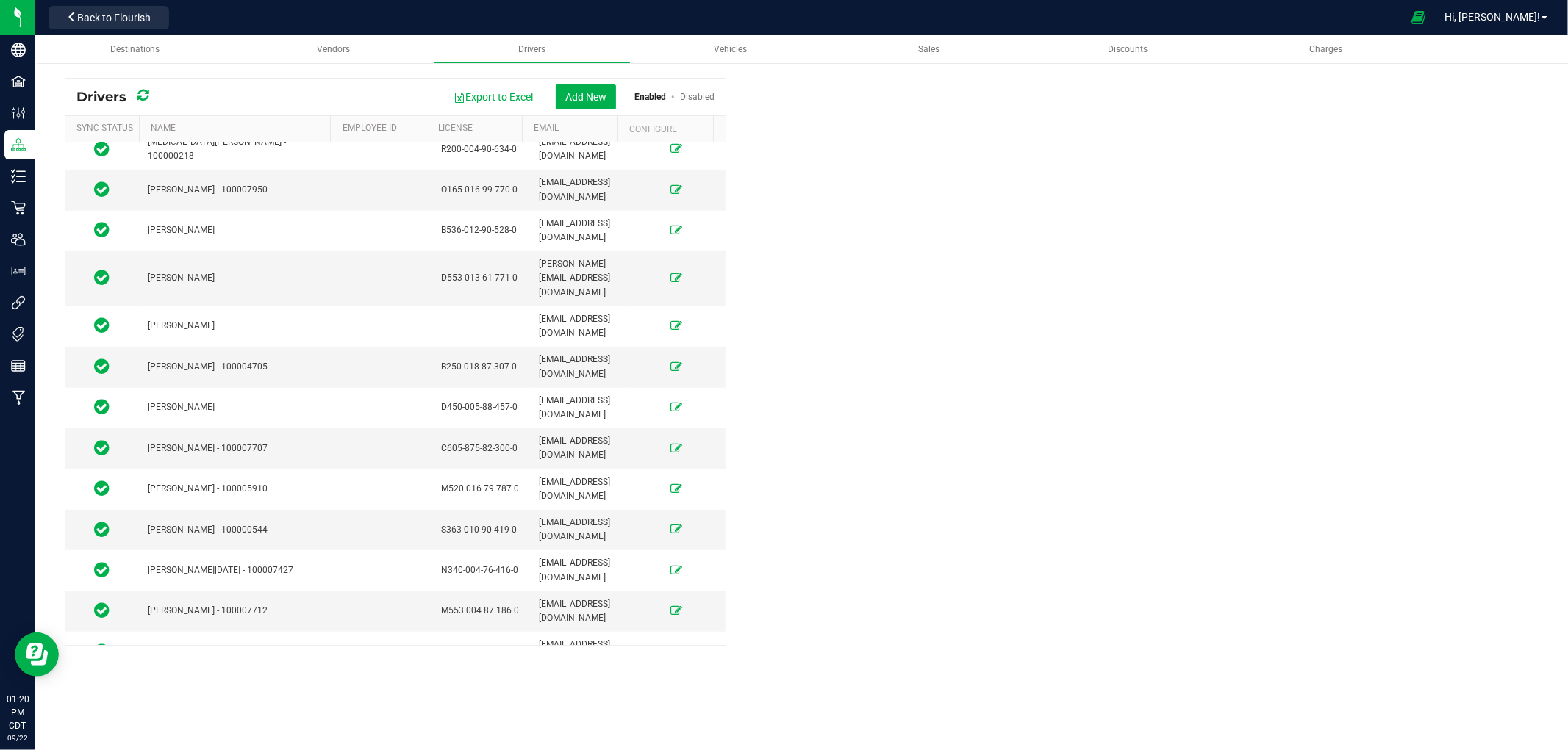
scroll to position [1003, 0]
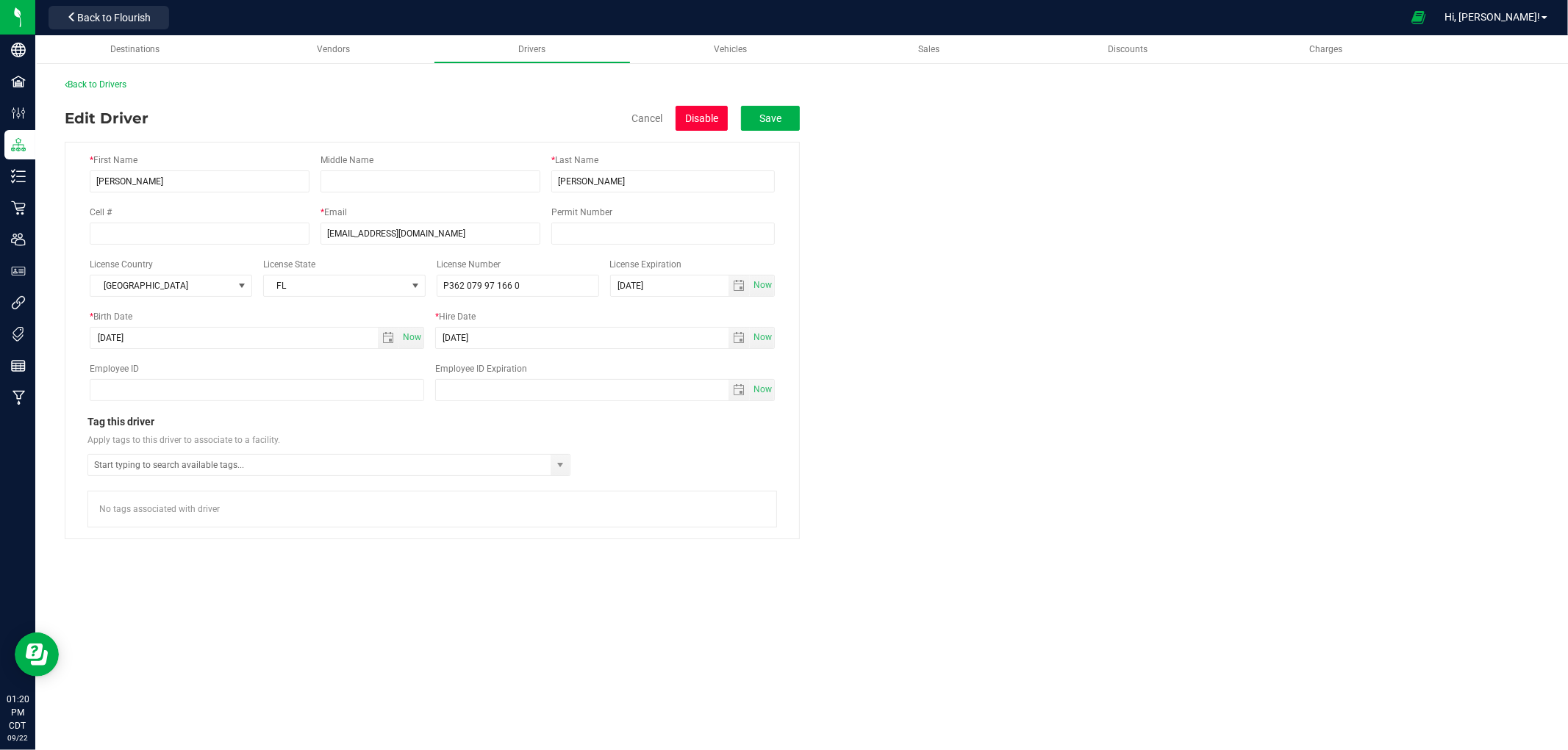
click at [699, 113] on button "Disable" at bounding box center [701, 118] width 52 height 25
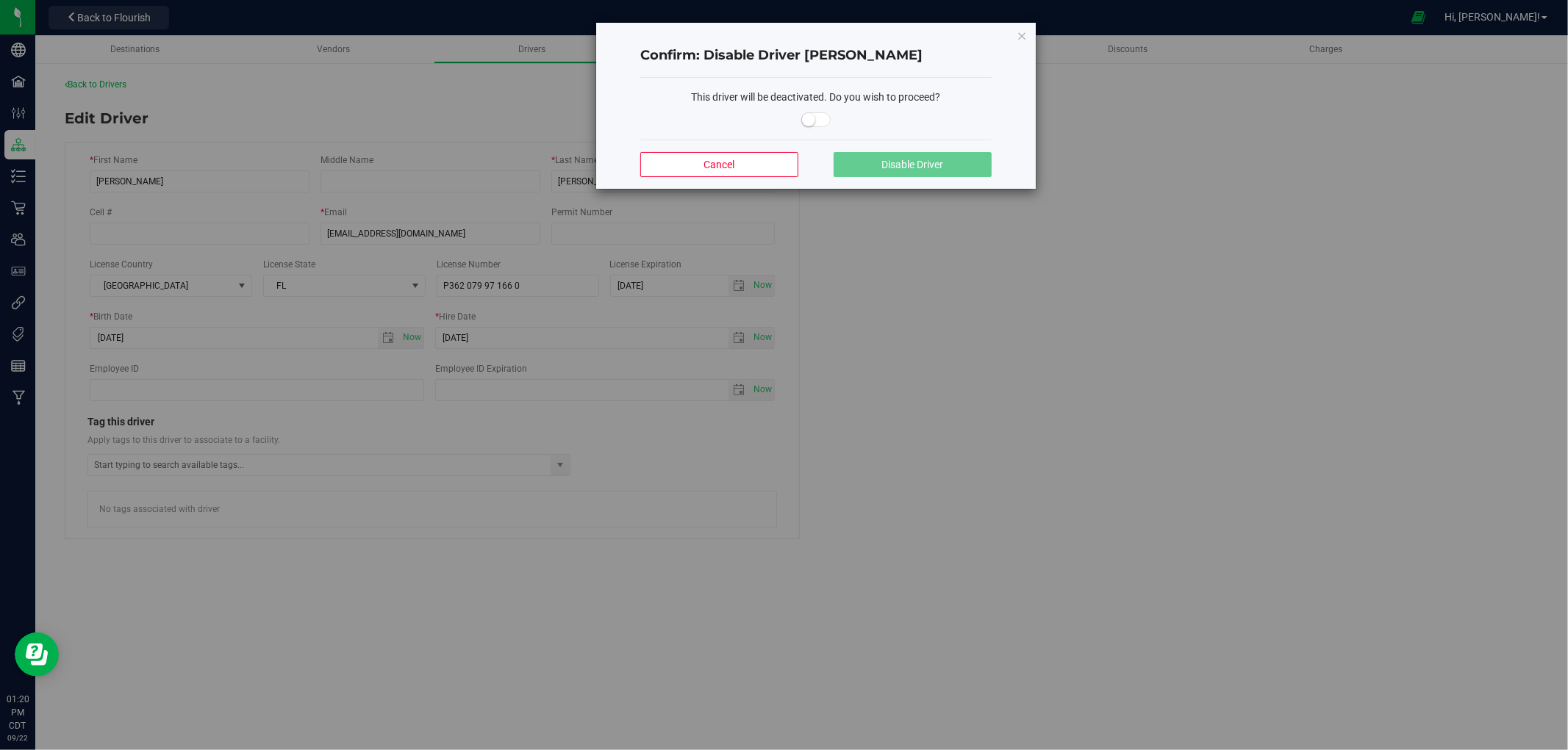
click at [810, 124] on small at bounding box center [808, 120] width 13 height 13
click at [894, 159] on span "Disable Driver" at bounding box center [912, 165] width 61 height 12
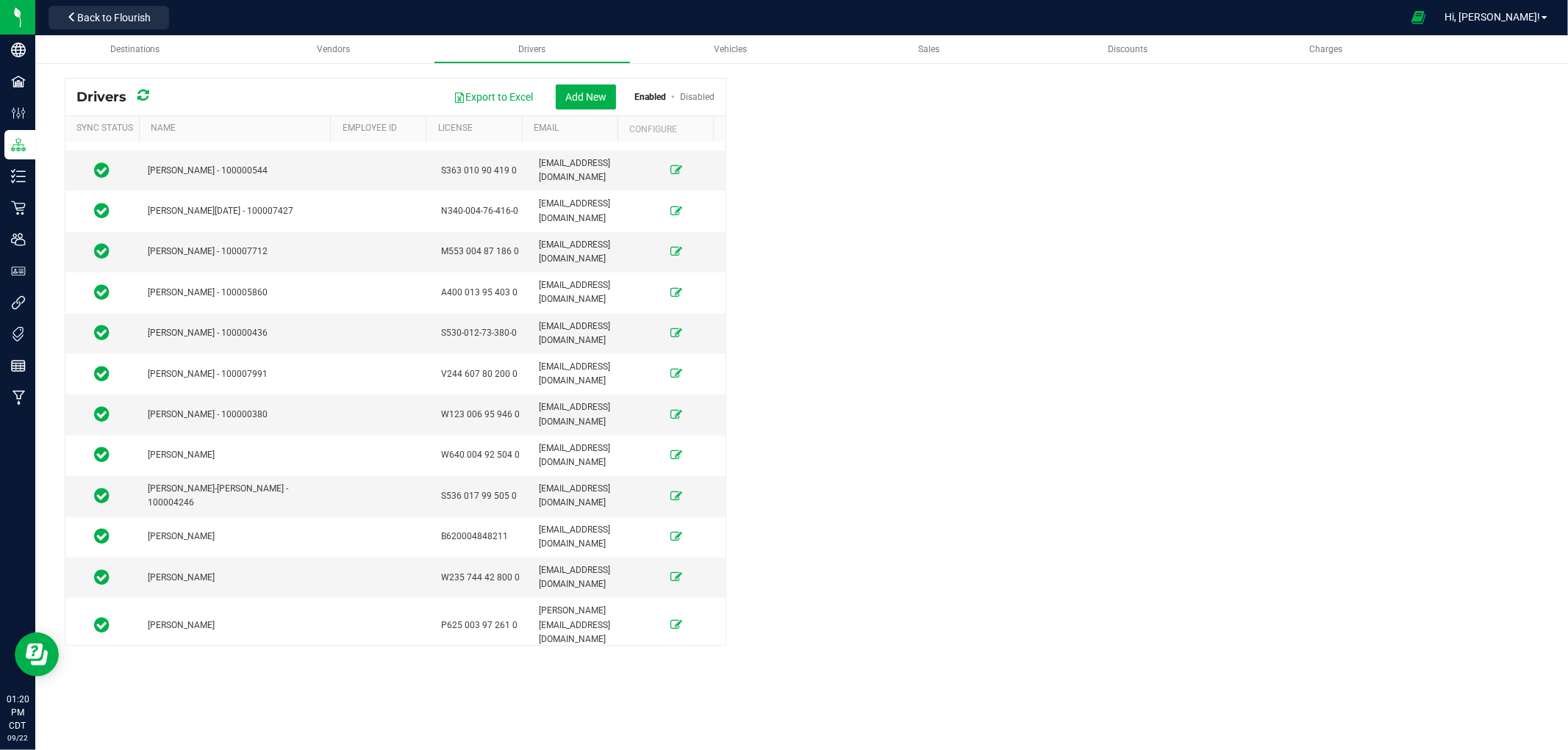
scroll to position [1199, 0]
